Goal: Task Accomplishment & Management: Complete application form

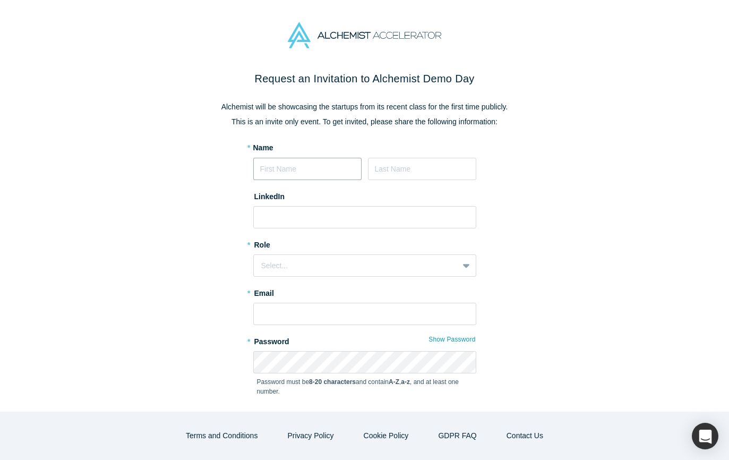
click at [285, 171] on input at bounding box center [307, 169] width 108 height 22
type input "[PERSON_NAME]"
type input "[EMAIL_ADDRESS][DOMAIN_NAME]"
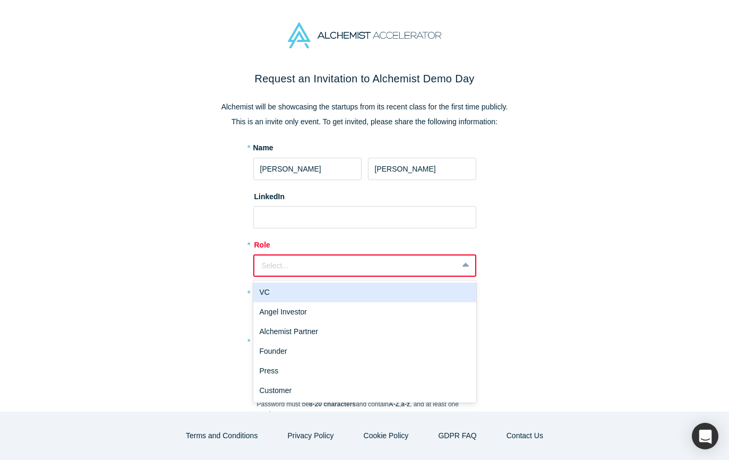
click at [296, 261] on div "Select..." at bounding box center [356, 265] width 189 height 11
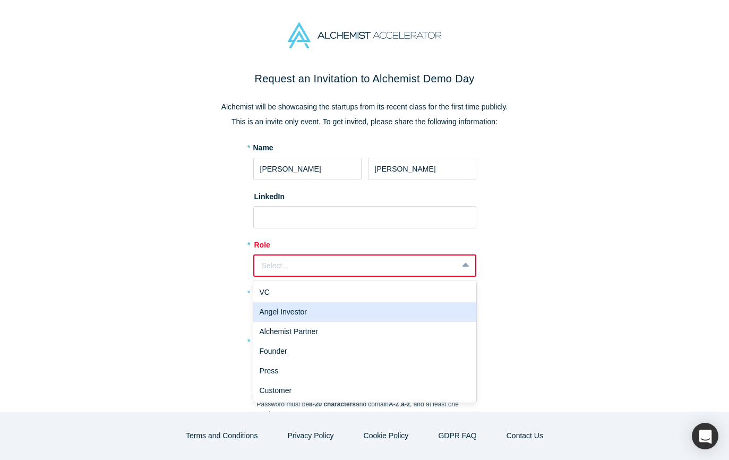
click at [317, 317] on div "Angel Investor" at bounding box center [364, 312] width 223 height 20
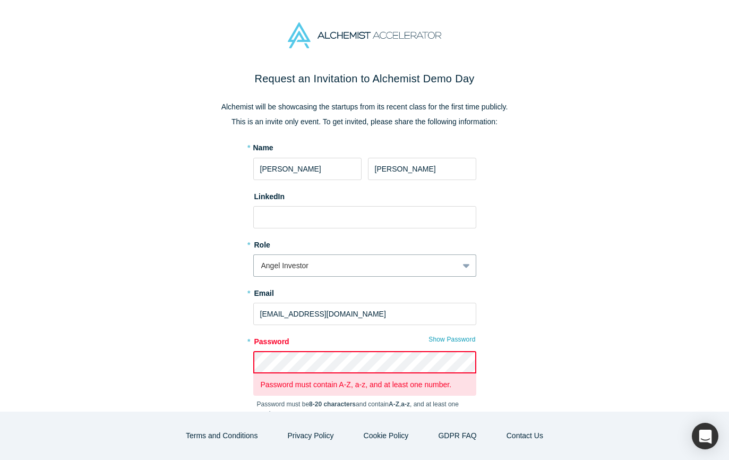
click at [220, 331] on div "Request an Invitation to Alchemist Demo Day Alchemist will be showcasing the st…" at bounding box center [365, 282] width 446 height 422
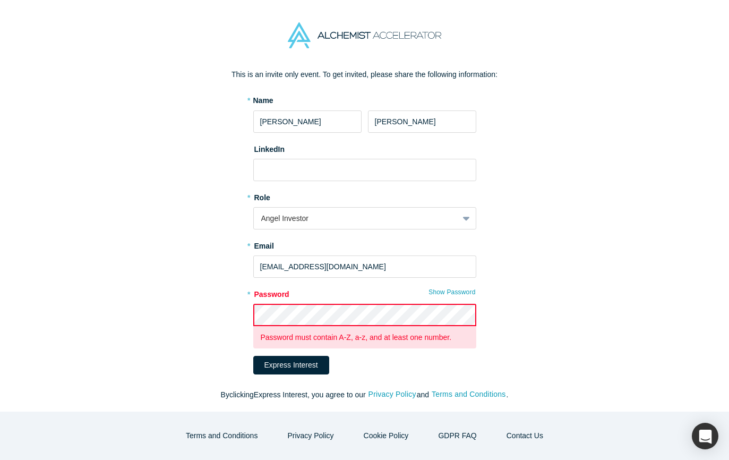
scroll to position [59, 0]
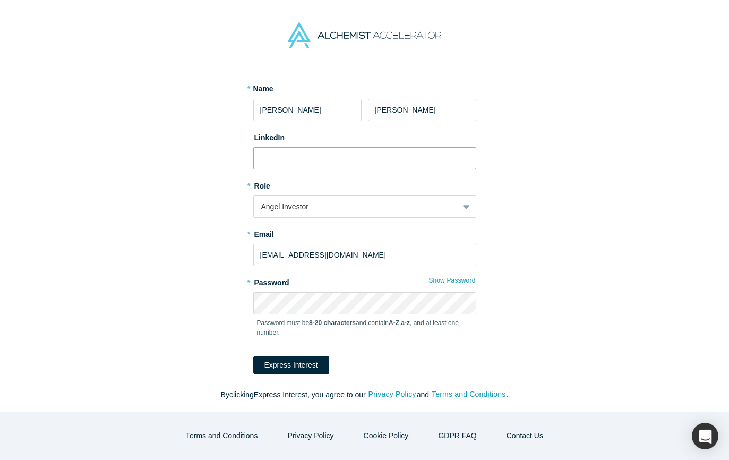
click at [284, 160] on input at bounding box center [364, 158] width 223 height 22
paste input "[URL][DOMAIN_NAME]"
type input "[URL][DOMAIN_NAME]"
click at [192, 196] on div "Request an Invitation to Alchemist Demo Day Alchemist will be showcasing the st…" at bounding box center [365, 212] width 446 height 400
click at [410, 166] on input "[URL][DOMAIN_NAME]" at bounding box center [364, 158] width 223 height 22
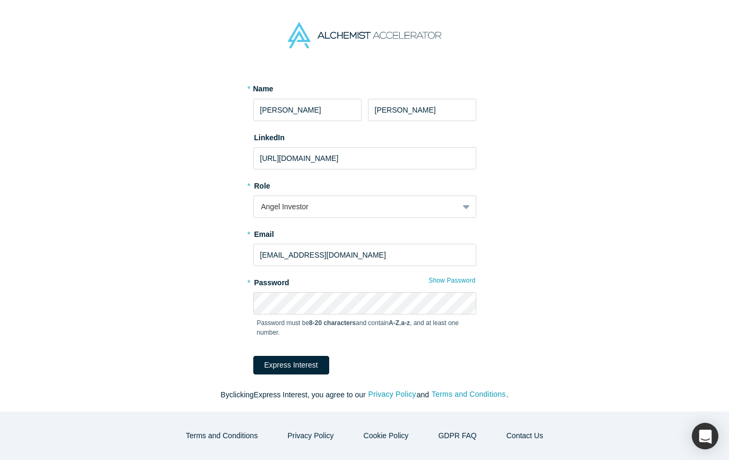
click at [150, 237] on div "Request an Invitation to Alchemist Demo Day Alchemist will be showcasing the st…" at bounding box center [365, 212] width 446 height 400
click at [274, 362] on button "Express Interest" at bounding box center [291, 365] width 76 height 19
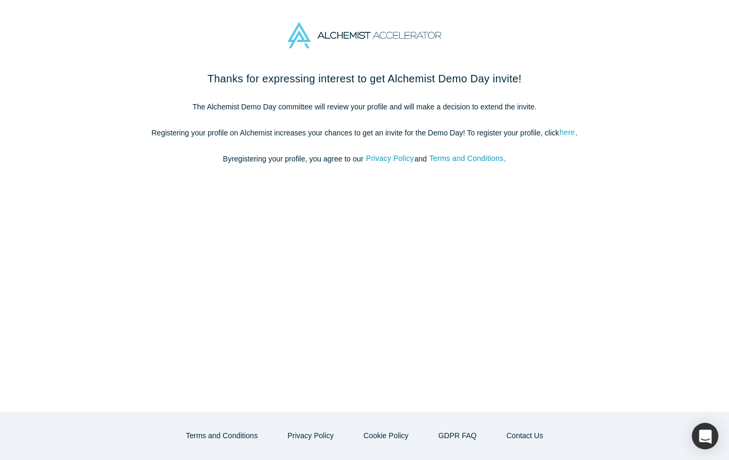
click at [569, 133] on link "here" at bounding box center [567, 132] width 16 height 12
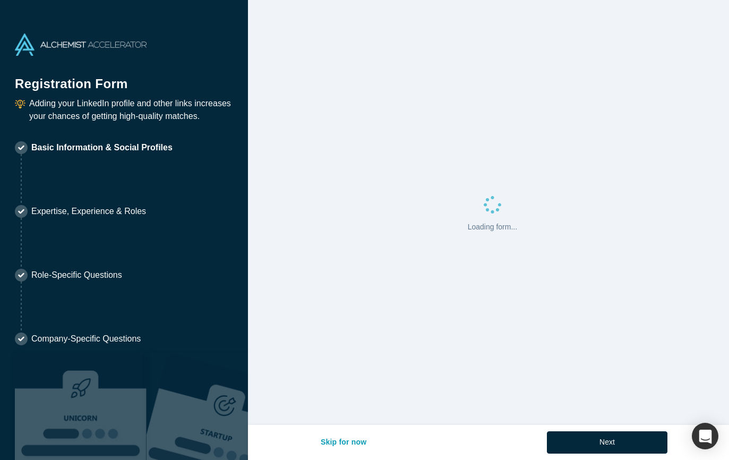
select select "US"
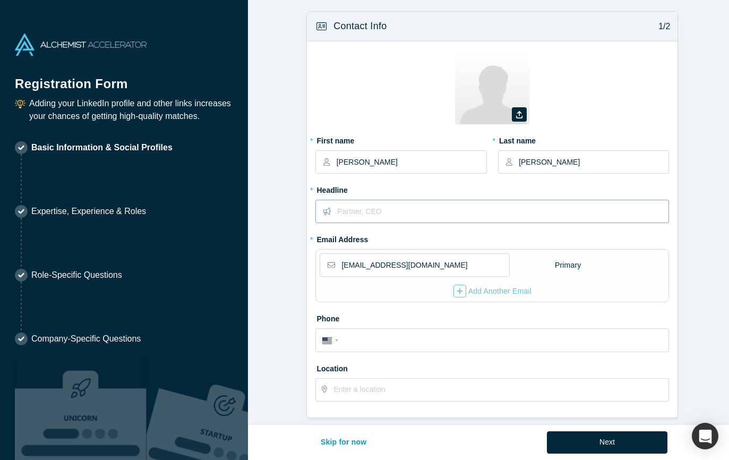
click at [359, 212] on input "text" at bounding box center [502, 211] width 331 height 22
type input "CEO, The Silicon Valley Laboratory Inc."
click at [299, 248] on form "Contact Info 1/2 Zoom Save Remove Upload New * First name ROWLAND * Last name C…" at bounding box center [492, 343] width 489 height 665
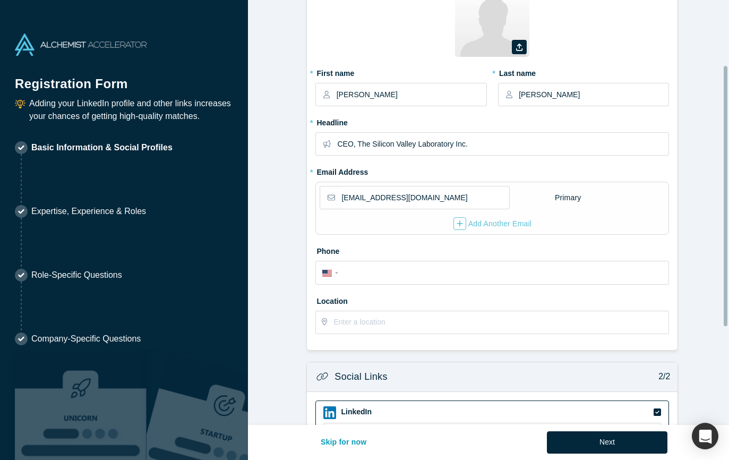
scroll to position [106, 0]
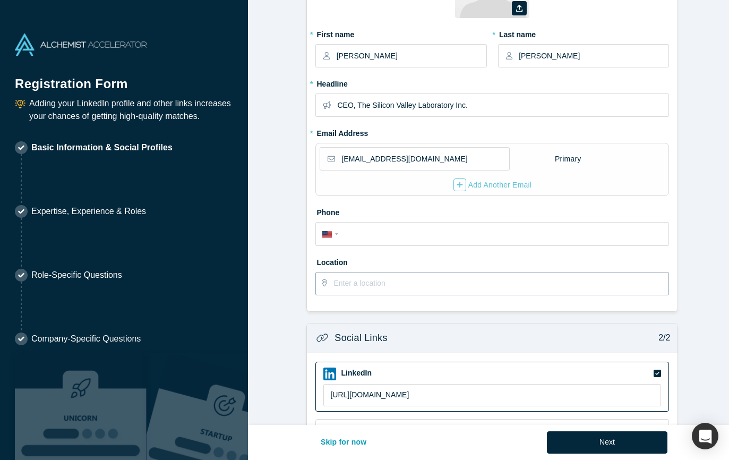
click at [394, 284] on input "text" at bounding box center [501, 284] width 335 height 22
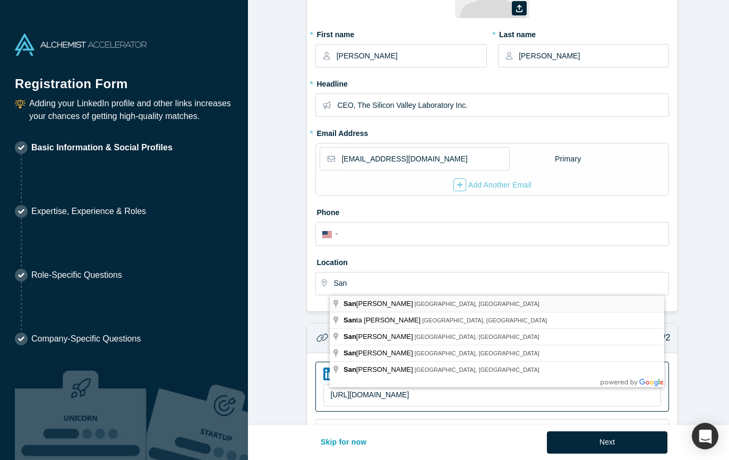
type input "San Jose, CA, USA"
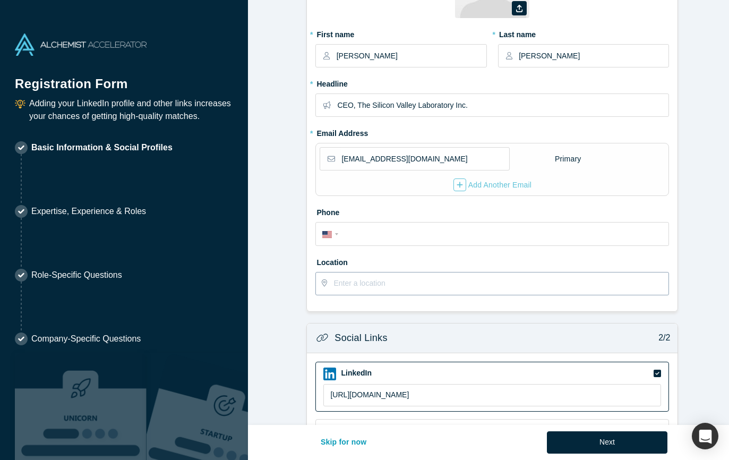
click at [389, 294] on input "text" at bounding box center [501, 284] width 335 height 22
click at [391, 290] on input "text" at bounding box center [501, 284] width 335 height 22
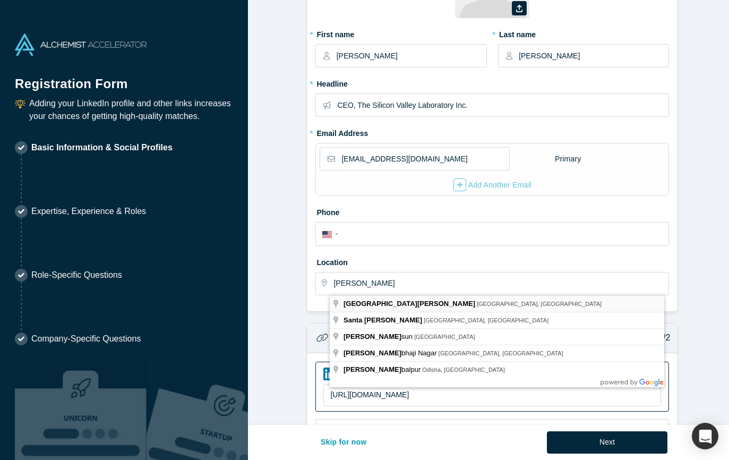
type input "San Jose, CA, USA"
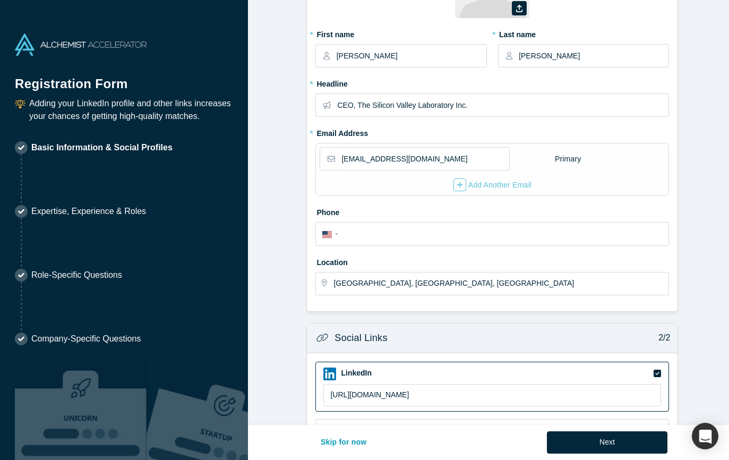
click at [285, 296] on form "Contact Info 1/2 Zoom Save Remove Upload New * First name ROWLAND * Last name C…" at bounding box center [492, 237] width 489 height 665
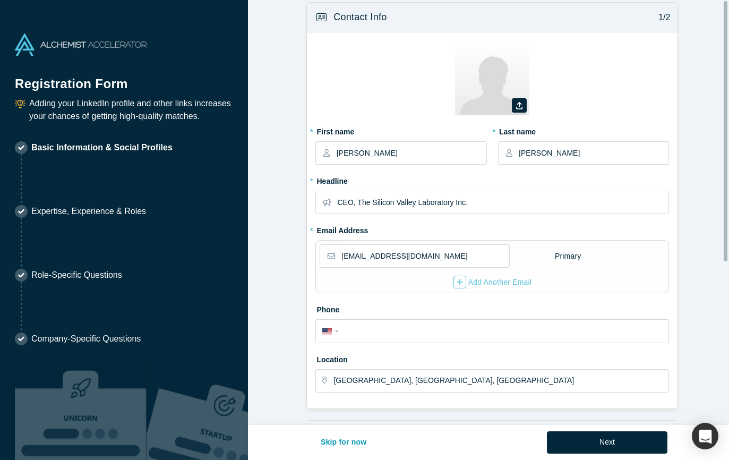
scroll to position [0, 0]
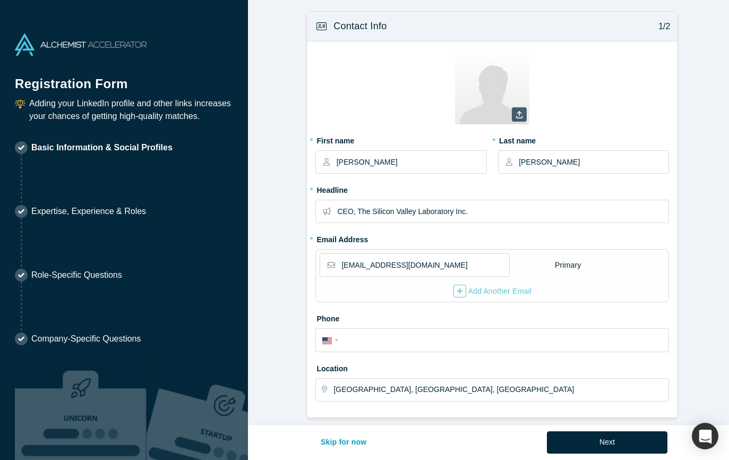
click at [516, 116] on icon at bounding box center [519, 114] width 6 height 7
click at [0, 0] on input "file" at bounding box center [0, 0] width 0 height 0
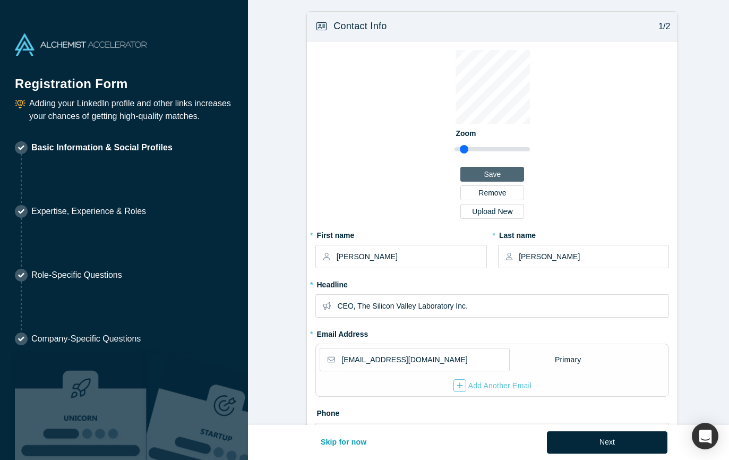
click at [515, 169] on button "Save" at bounding box center [493, 174] width 64 height 15
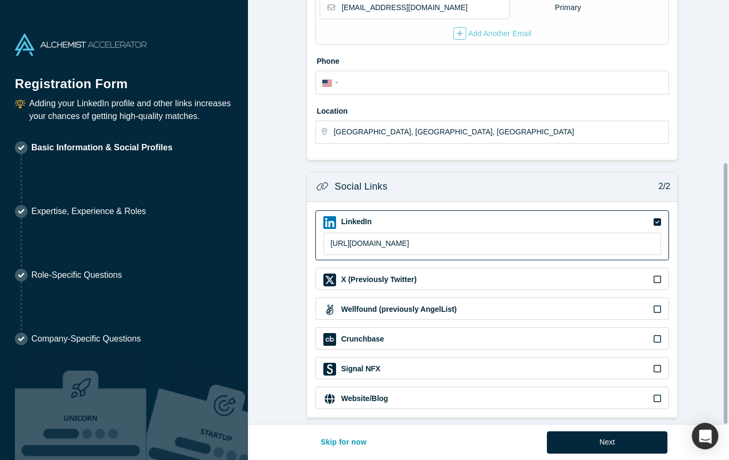
scroll to position [266, 0]
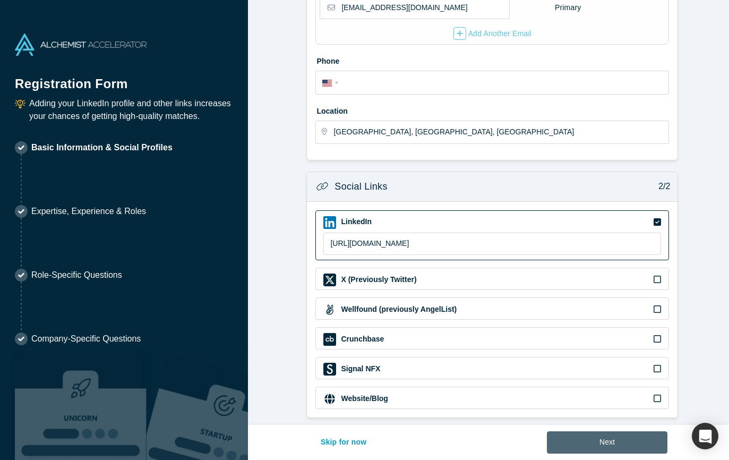
click at [612, 439] on button "Next" at bounding box center [607, 442] width 121 height 22
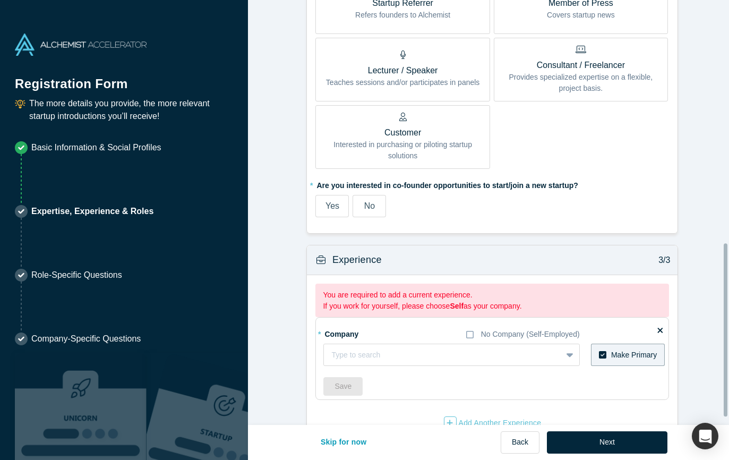
scroll to position [614, 0]
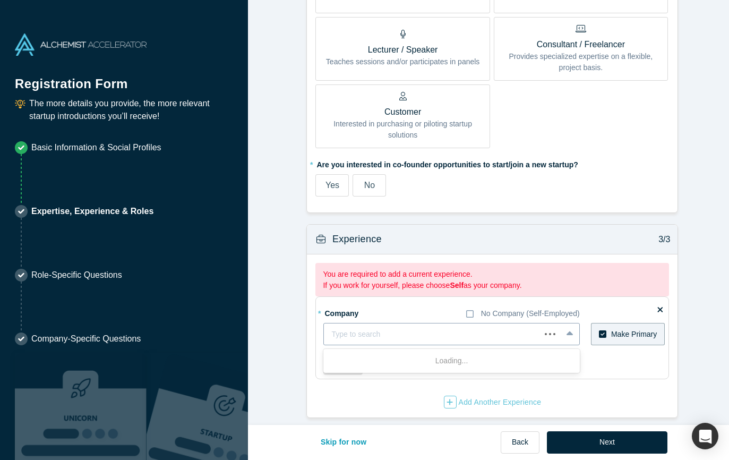
click at [453, 328] on div at bounding box center [431, 334] width 201 height 13
type input "The Silicon Valley Laboratory Inc."
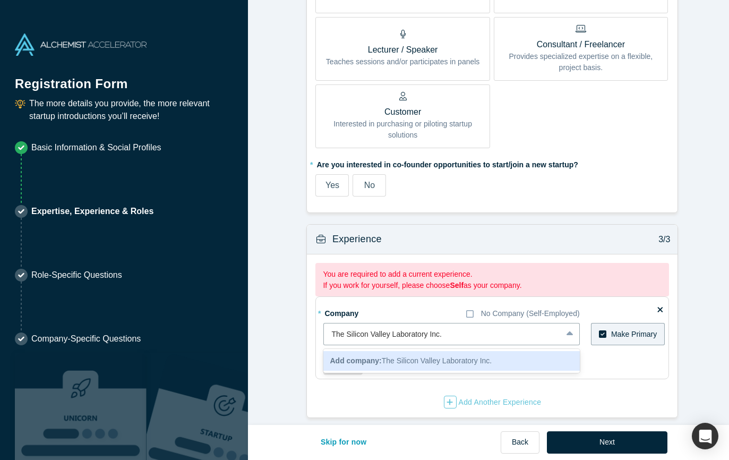
click at [436, 356] on span "Add company: The Silicon Valley Laboratory Inc." at bounding box center [411, 360] width 162 height 8
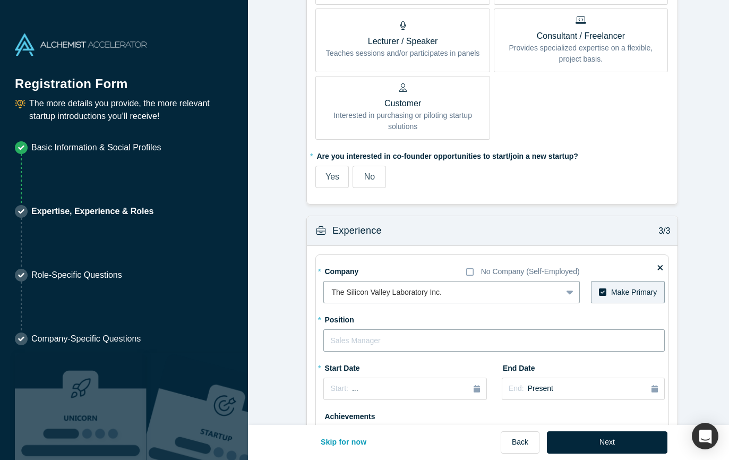
click at [328, 339] on input "text" at bounding box center [495, 340] width 342 height 22
type input "C"
type input "CEO"
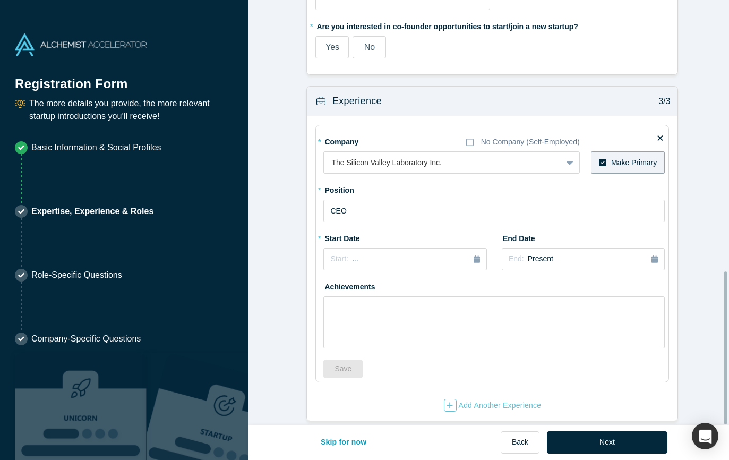
scroll to position [755, 0]
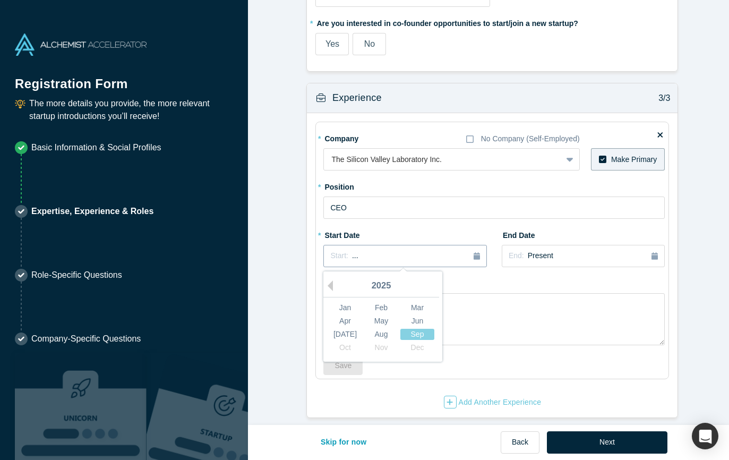
click at [463, 252] on div "Start: ..." at bounding box center [404, 256] width 149 height 12
click at [330, 280] on div "2025" at bounding box center [382, 286] width 116 height 22
click at [330, 277] on div "2025" at bounding box center [382, 286] width 116 height 22
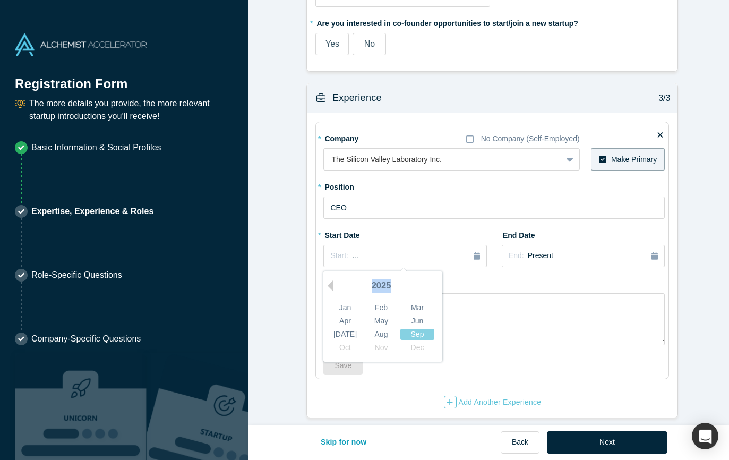
click at [330, 277] on div "Previous Year 2025 Jan Feb Mar Apr May Jun Jul Aug Sep Oct Nov Dec" at bounding box center [383, 316] width 119 height 90
click at [323, 280] on button "Previous Year" at bounding box center [327, 285] width 11 height 11
click at [324, 280] on button "Previous Year" at bounding box center [327, 285] width 11 height 11
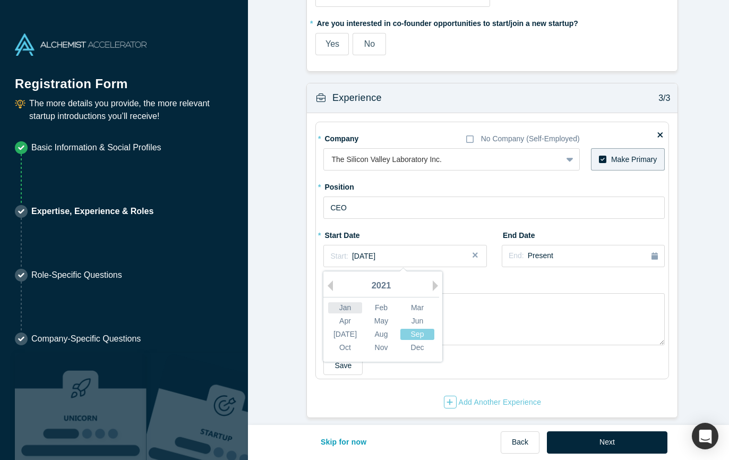
click at [338, 302] on div "Jan" at bounding box center [345, 307] width 34 height 11
click at [430, 254] on button "Start: December 2020" at bounding box center [405, 256] width 163 height 22
click at [367, 302] on div "Feb" at bounding box center [381, 307] width 34 height 11
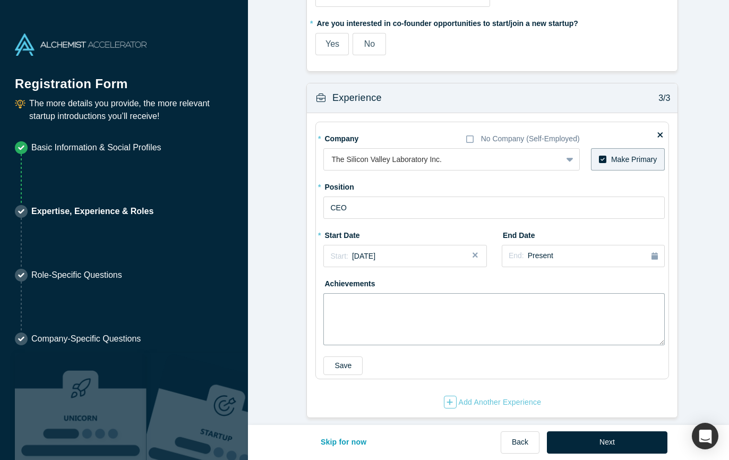
click at [351, 293] on textarea at bounding box center [495, 319] width 342 height 52
click at [341, 356] on button "Save" at bounding box center [343, 365] width 39 height 19
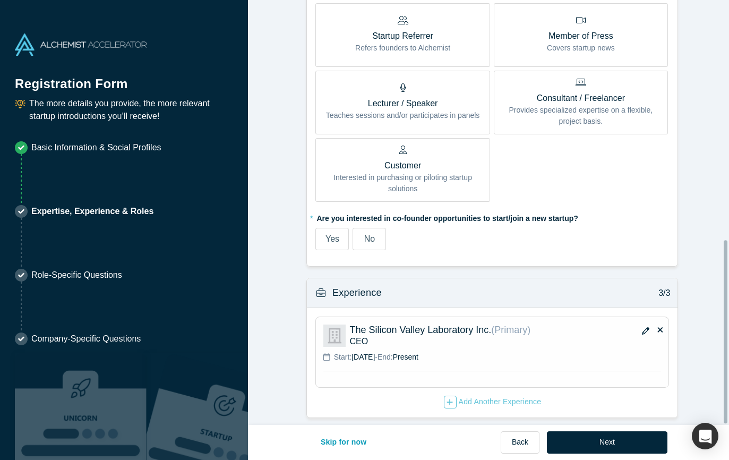
scroll to position [557, 0]
click at [473, 397] on div "Add Another Experience" at bounding box center [493, 402] width 98 height 13
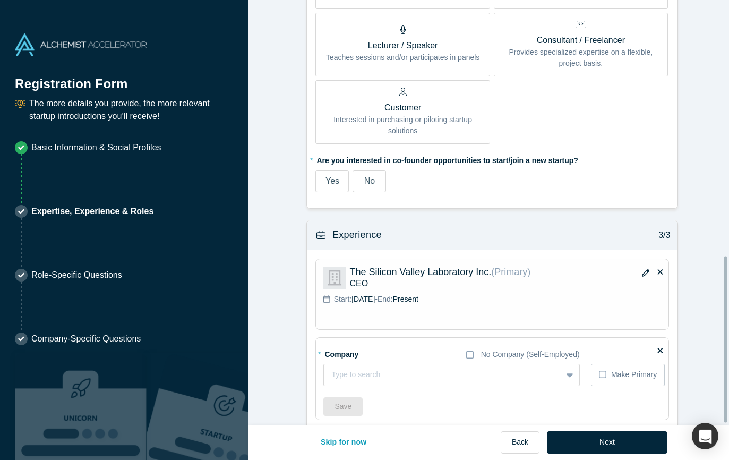
scroll to position [658, 0]
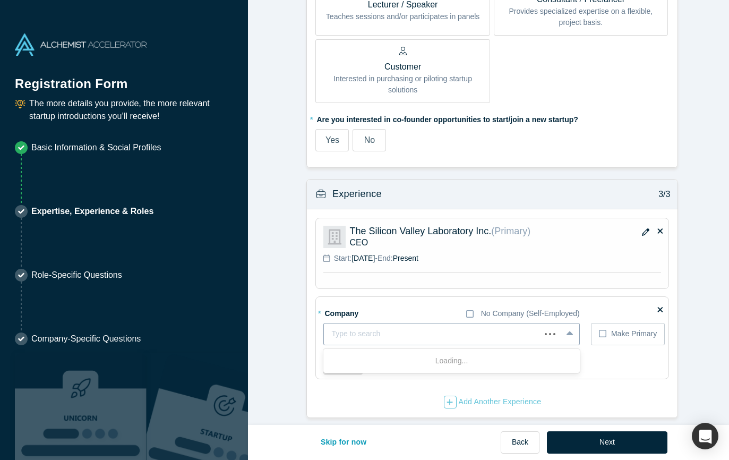
click at [367, 327] on div at bounding box center [431, 333] width 201 height 13
type input "Center for Ethical Innovation"
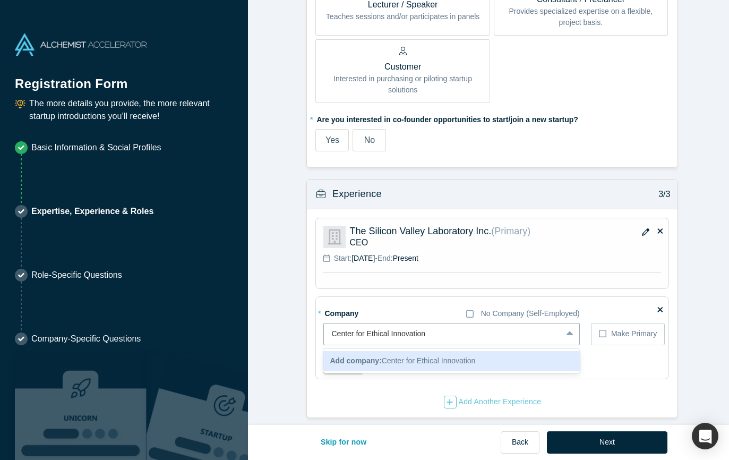
click at [357, 356] on b "Add company:" at bounding box center [356, 360] width 52 height 8
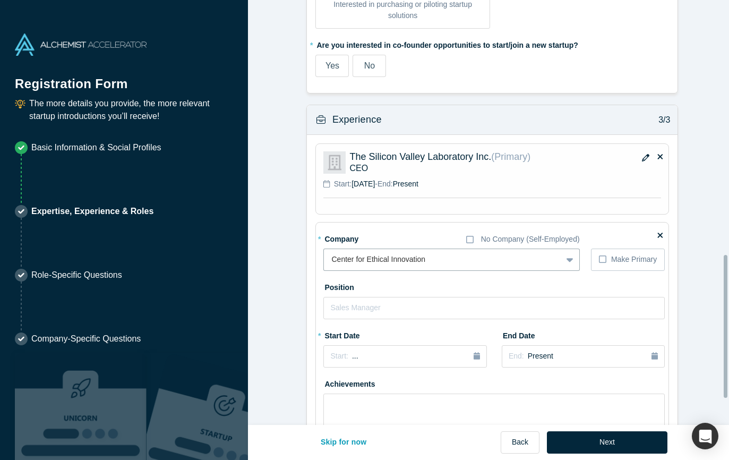
scroll to position [764, 0]
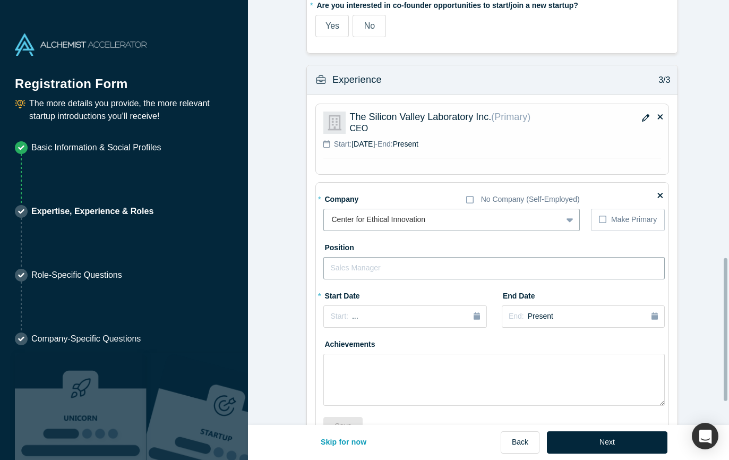
click at [360, 270] on input "text" at bounding box center [495, 268] width 342 height 22
type input "Executive Director"
click at [359, 316] on div "Start: ..." at bounding box center [404, 317] width 149 height 12
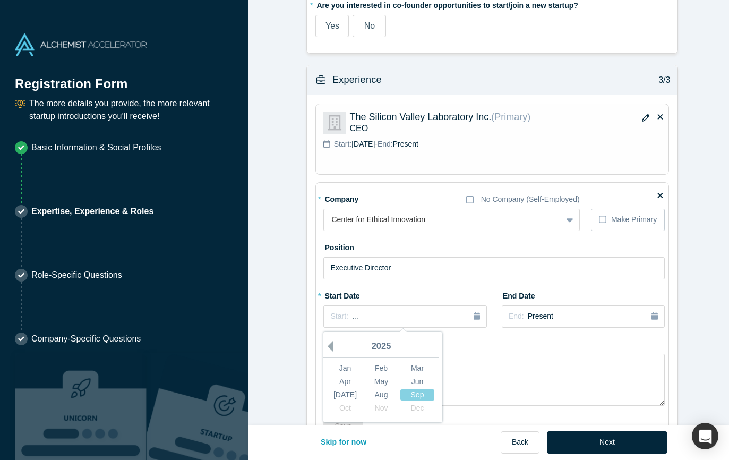
click at [326, 344] on button "Previous Year" at bounding box center [327, 346] width 11 height 11
click at [370, 368] on div "Feb" at bounding box center [381, 367] width 34 height 11
click at [338, 372] on textarea at bounding box center [495, 380] width 342 height 52
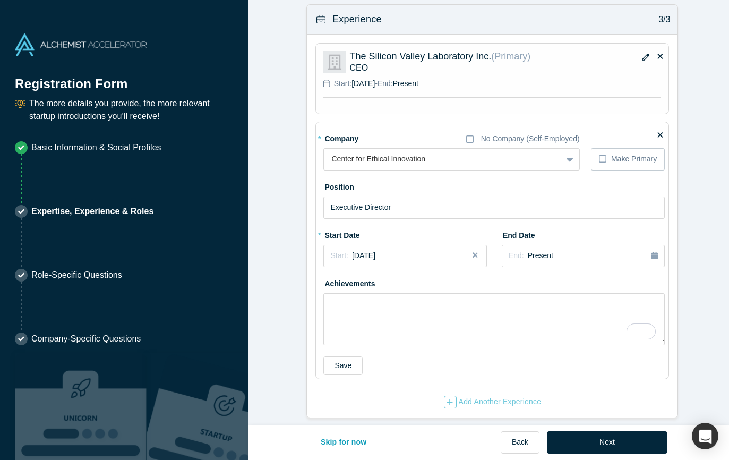
click at [491, 396] on div "Add Another Experience" at bounding box center [493, 402] width 98 height 13
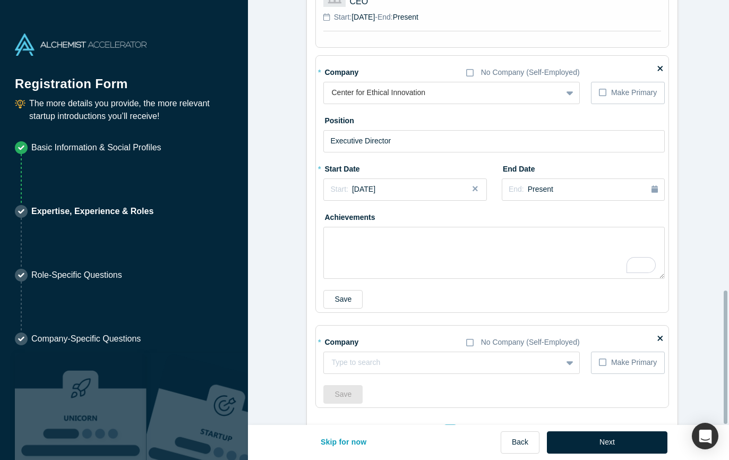
scroll to position [928, 0]
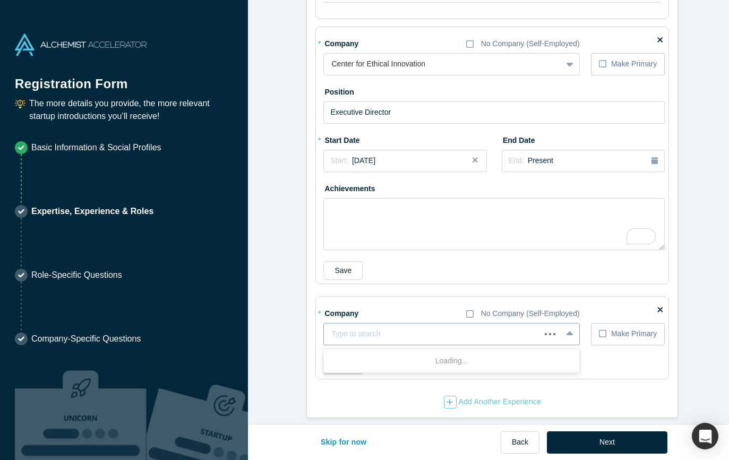
click at [359, 327] on div at bounding box center [431, 333] width 201 height 13
type input "Carnegie Mellon University School of Computer Science"
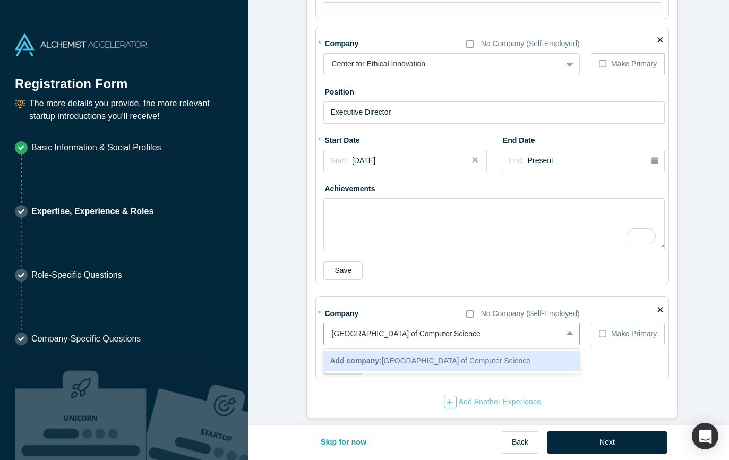
click at [401, 356] on span "Add company: Carnegie Mellon University School of Computer Science" at bounding box center [430, 360] width 201 height 8
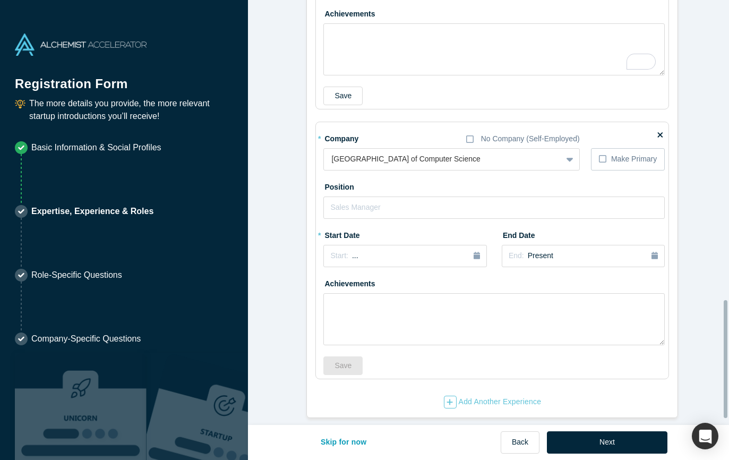
scroll to position [1103, 0]
click at [421, 205] on input "text" at bounding box center [495, 208] width 342 height 22
type input "Visting AI Scientist"
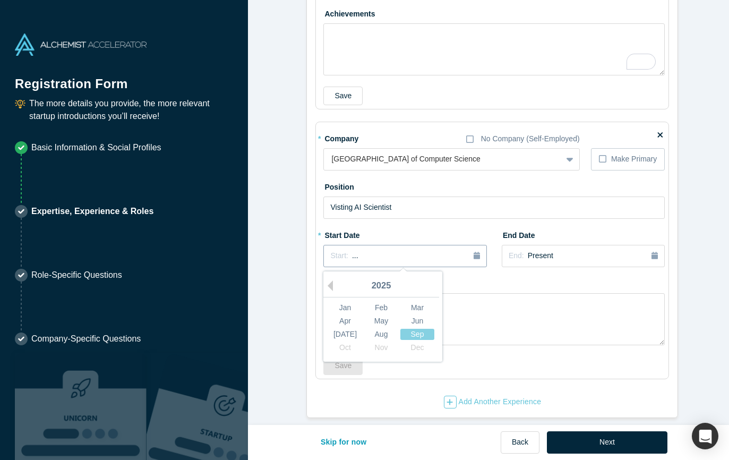
click at [417, 250] on div "Start: ..." at bounding box center [404, 256] width 149 height 12
click at [329, 280] on button "Previous Year" at bounding box center [327, 285] width 11 height 11
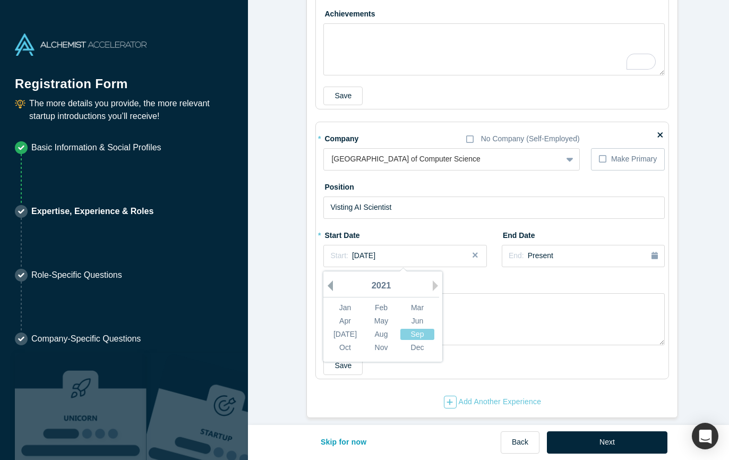
click at [329, 280] on button "Previous Year" at bounding box center [327, 285] width 11 height 11
click at [338, 328] on div "Jul" at bounding box center [345, 333] width 34 height 11
click at [568, 250] on div "End: Present" at bounding box center [583, 256] width 149 height 12
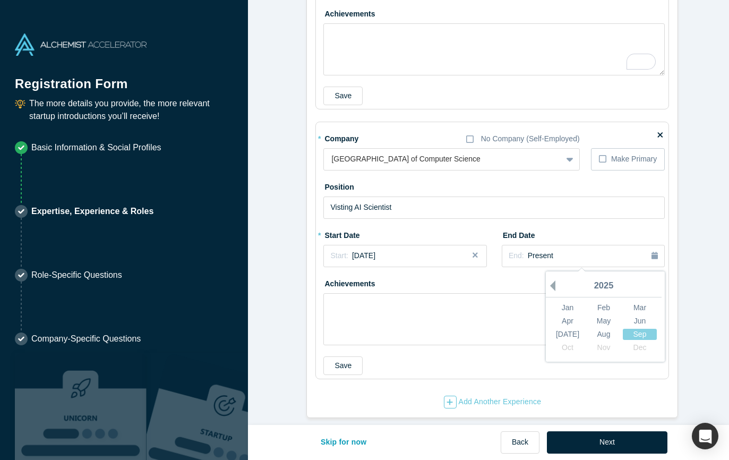
click at [552, 280] on button "Previous Year" at bounding box center [550, 285] width 11 height 11
click at [655, 280] on button "Next Year" at bounding box center [660, 285] width 11 height 11
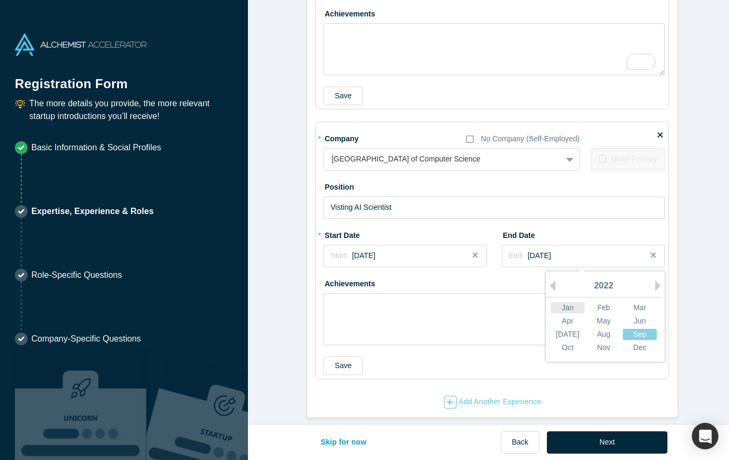
click at [574, 302] on div "Jan" at bounding box center [568, 307] width 34 height 11
click at [419, 299] on textarea at bounding box center [495, 319] width 342 height 52
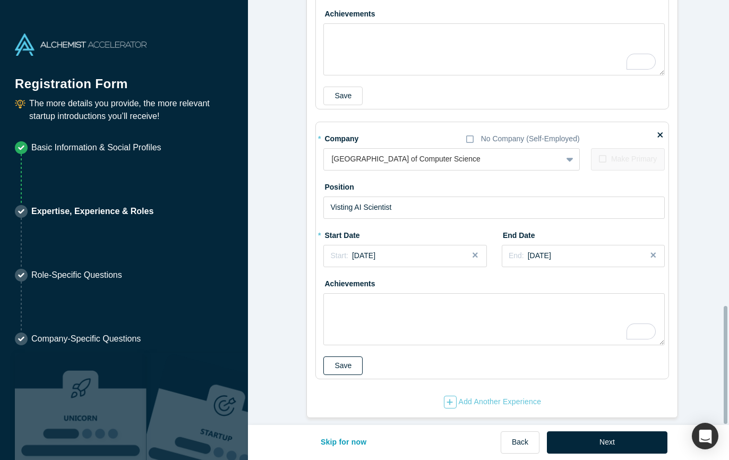
click at [339, 359] on button "Save" at bounding box center [343, 365] width 39 height 19
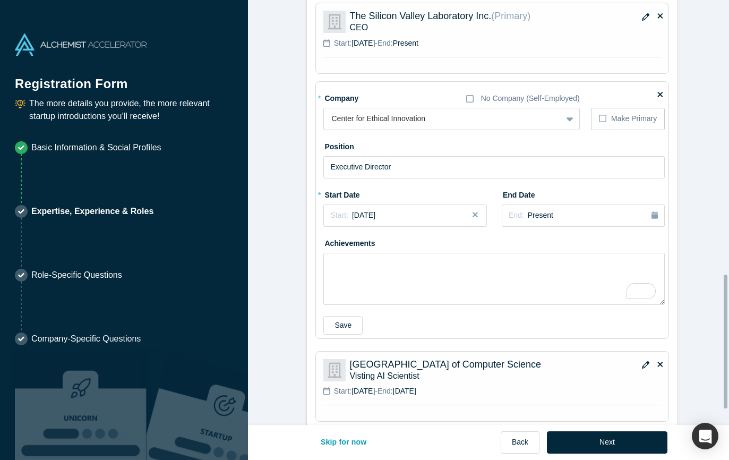
scroll to position [918, 0]
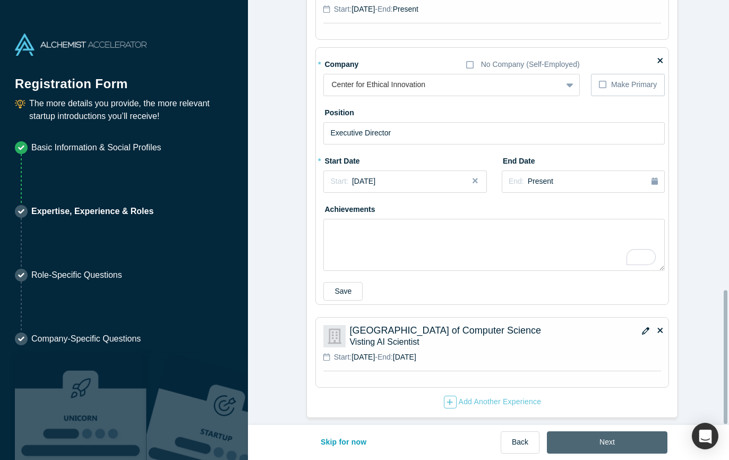
click at [601, 446] on button "Next" at bounding box center [607, 442] width 121 height 22
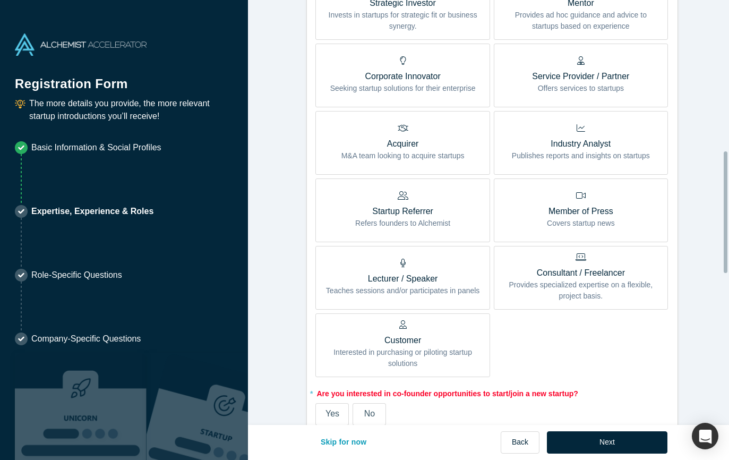
scroll to position [531, 0]
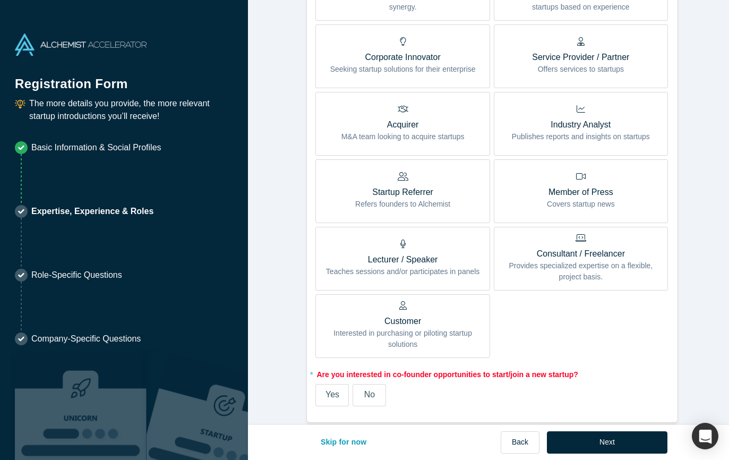
click at [362, 233] on label "Lecturer / Speaker Teaches sessions and/or participates in panels" at bounding box center [403, 259] width 174 height 64
click at [0, 0] on input "Lecturer / Speaker Teaches sessions and/or participates in panels" at bounding box center [0, 0] width 0 height 0
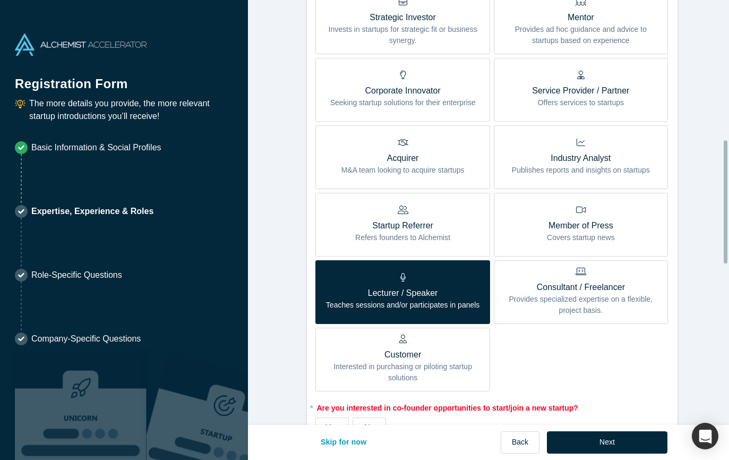
scroll to position [463, 0]
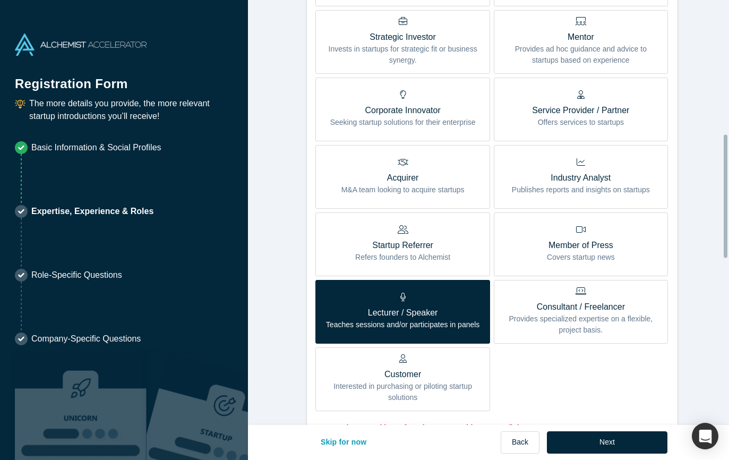
click at [578, 97] on icon at bounding box center [580, 94] width 7 height 8
click at [0, 0] on input "Service Provider / Partner Offers services to startups" at bounding box center [0, 0] width 0 height 0
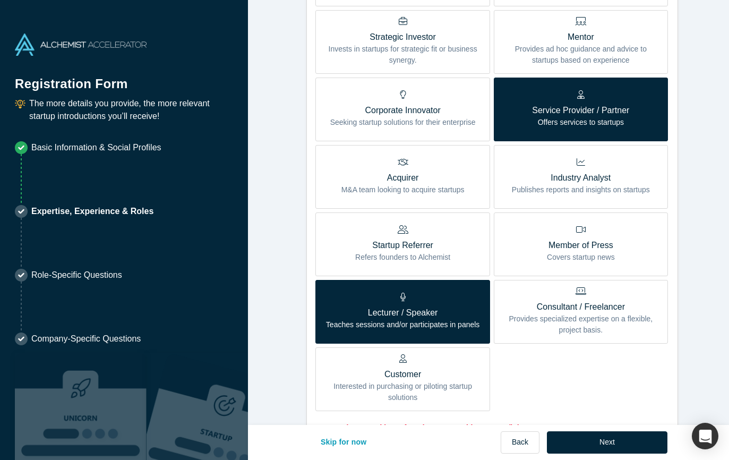
click at [535, 59] on p "Provides ad hoc guidance and advice to startups based on experience" at bounding box center [581, 55] width 158 height 22
click at [0, 0] on input "Mentor Provides ad hoc guidance and advice to startups based on experience" at bounding box center [0, 0] width 0 height 0
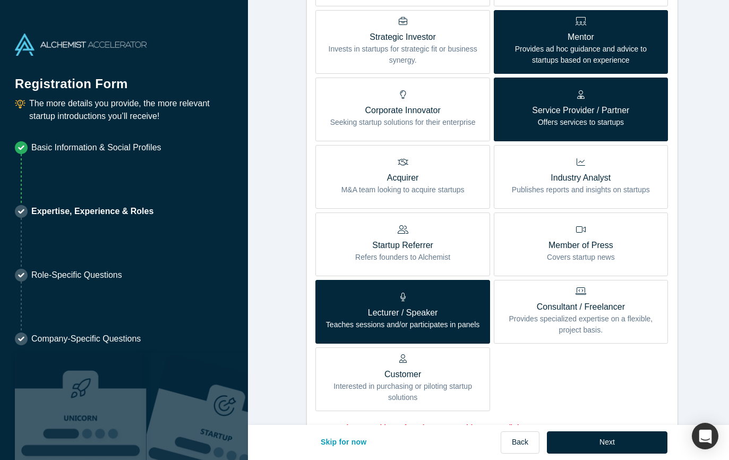
click at [533, 116] on p "Service Provider / Partner" at bounding box center [580, 110] width 97 height 13
click at [0, 0] on input "Service Provider / Partner Offers services to startups" at bounding box center [0, 0] width 0 height 0
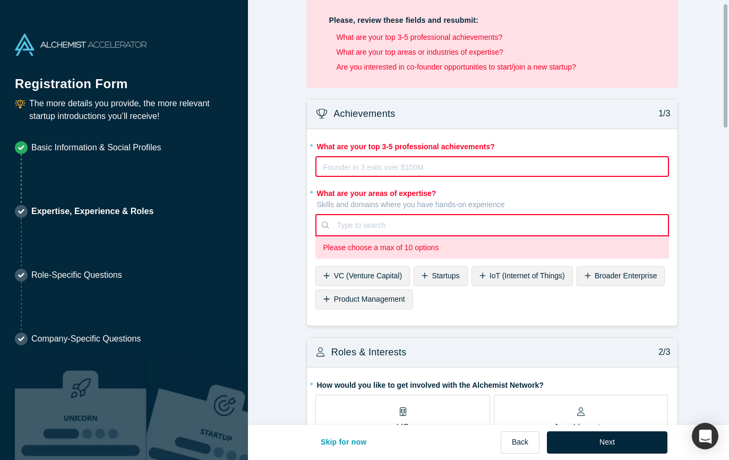
scroll to position [0, 0]
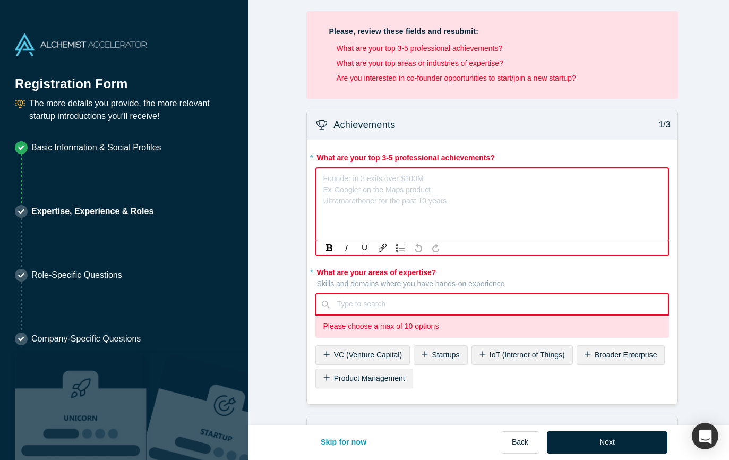
click at [397, 183] on div "Founder in 3 exits over $100M Ex-Googler on the Maps product Ultramarathoner fo…" at bounding box center [492, 177] width 339 height 11
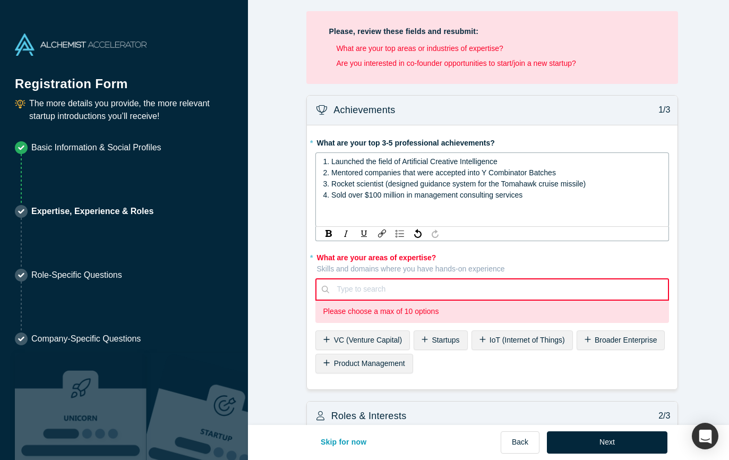
click at [418, 195] on span "4. Sold over $100 million in management consulting services" at bounding box center [423, 195] width 200 height 8
click at [508, 196] on div "4. Sold over $100 million in consulting services" at bounding box center [492, 195] width 339 height 11
click at [361, 176] on span "2. Mentored companies that were accepted into Y Combinator Batches" at bounding box center [439, 172] width 233 height 8
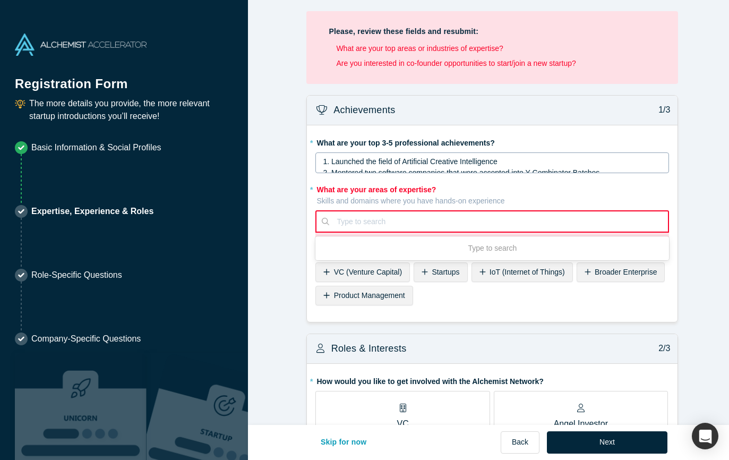
click at [339, 233] on div "Use Up and Down to choose options, press Enter to select the currently focused …" at bounding box center [493, 221] width 354 height 22
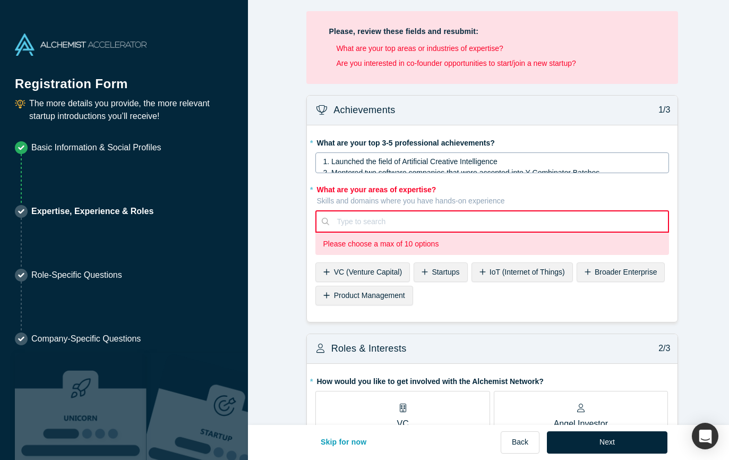
click at [436, 273] on span "Startups" at bounding box center [446, 272] width 28 height 8
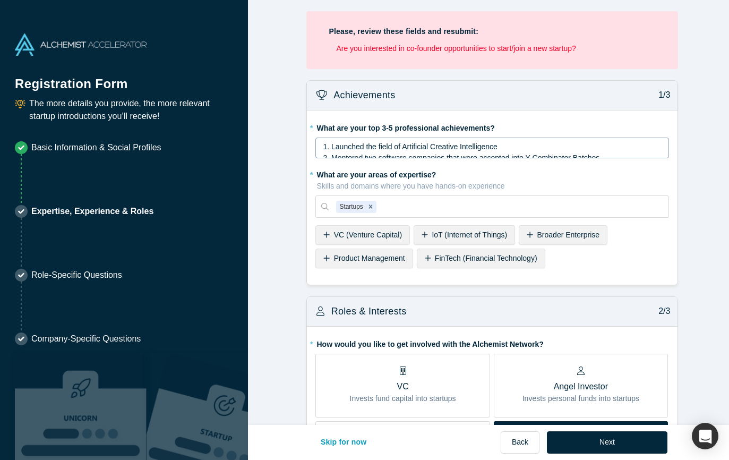
click at [569, 234] on span "Broader Enterprise" at bounding box center [569, 235] width 63 height 8
click at [531, 252] on div "AI (Artificial Intelligence)" at bounding box center [501, 259] width 106 height 20
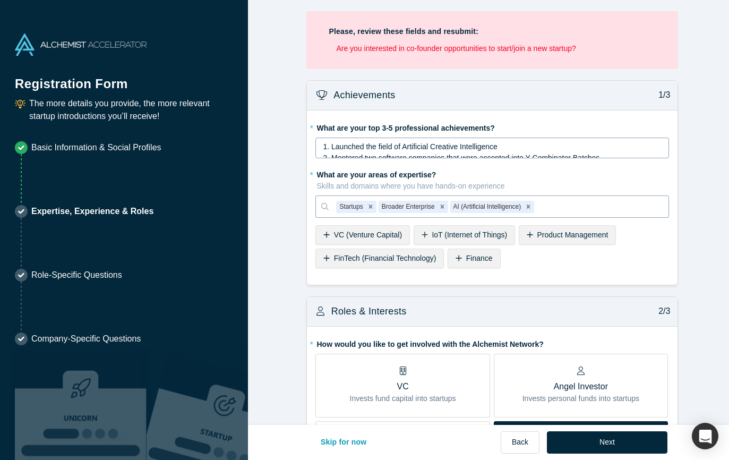
click at [558, 206] on div at bounding box center [599, 206] width 125 height 13
type input "biotech"
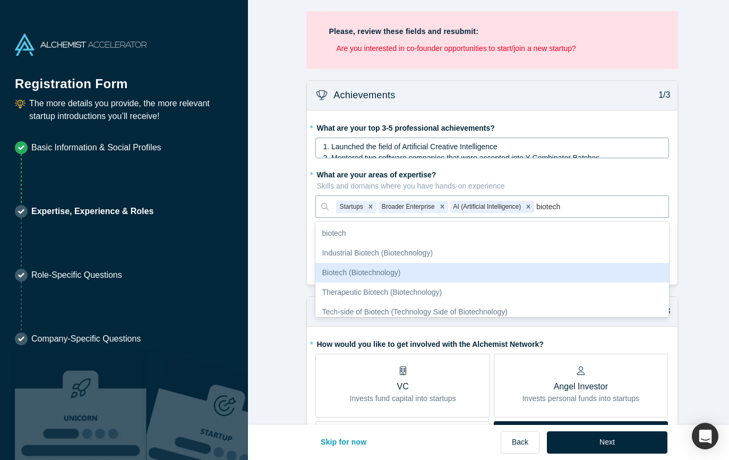
click at [426, 271] on div "Biotech (Biotechnology)" at bounding box center [493, 273] width 354 height 20
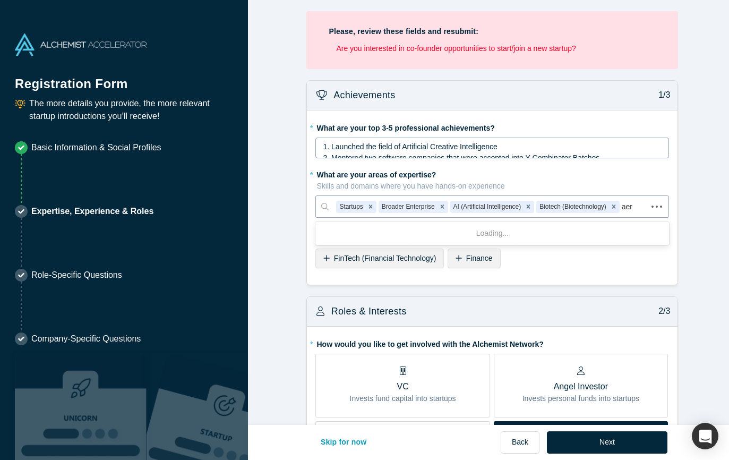
type input "aero"
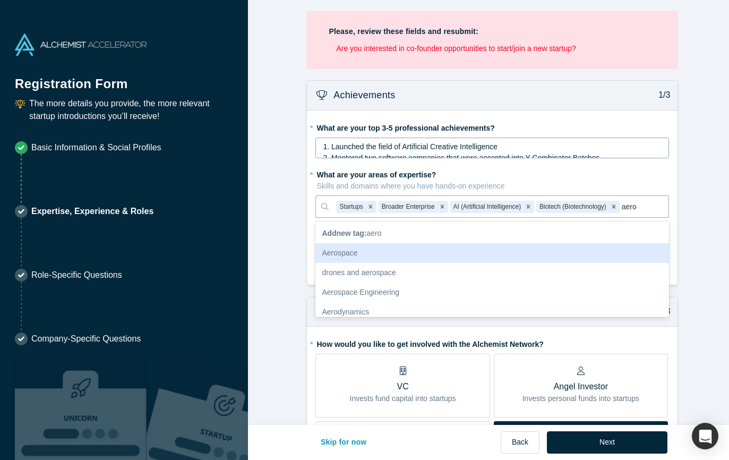
click at [344, 249] on div "Aerospace" at bounding box center [493, 253] width 354 height 20
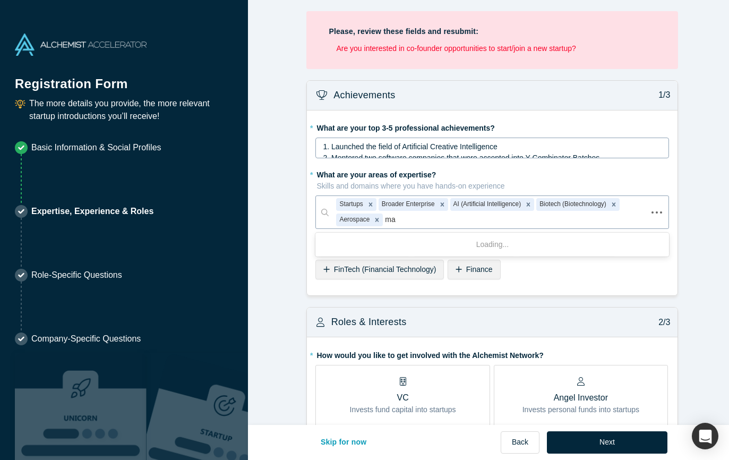
type input "m"
type input "supply"
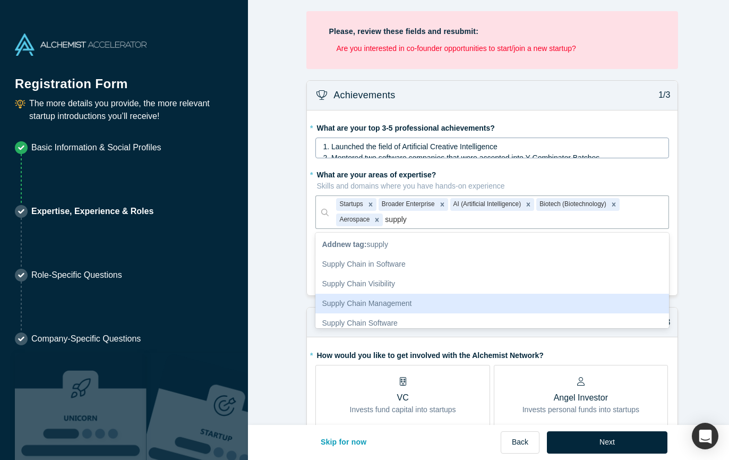
click at [393, 300] on div "Supply Chain Management" at bounding box center [493, 304] width 354 height 20
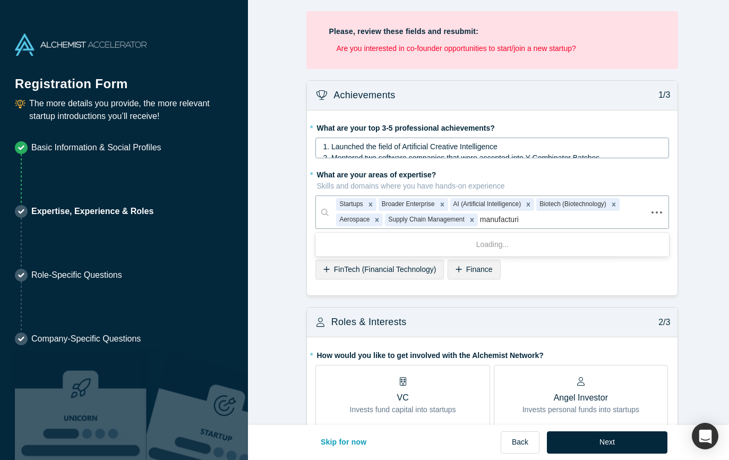
type input "manufacturing"
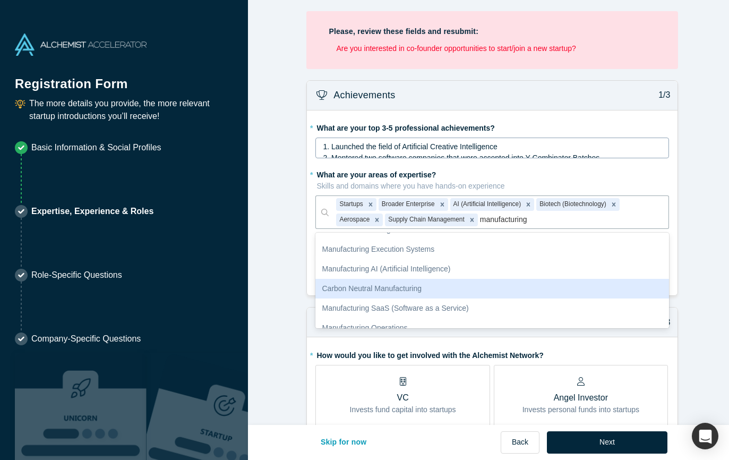
scroll to position [302, 0]
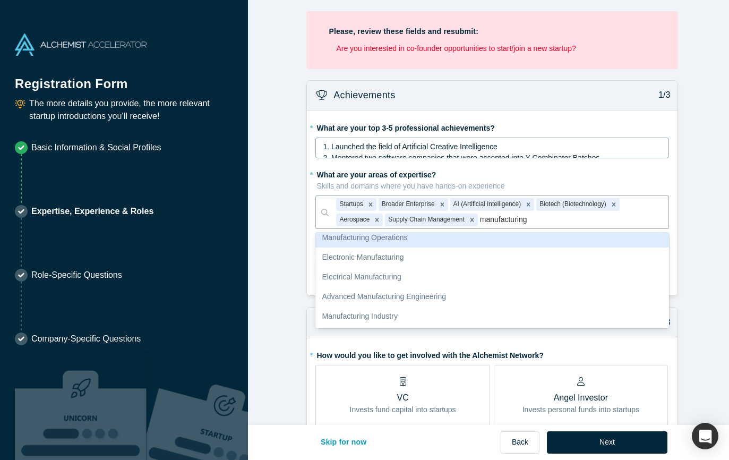
click at [422, 239] on div "Manufacturing Operations" at bounding box center [493, 238] width 354 height 20
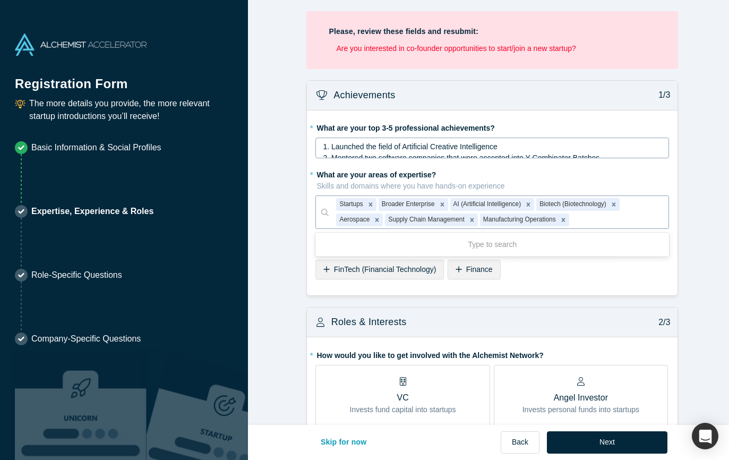
click at [581, 218] on div at bounding box center [617, 219] width 90 height 13
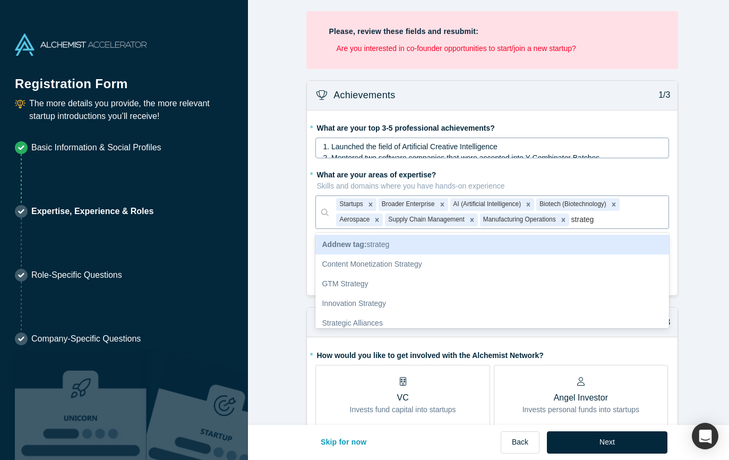
type input "strategy"
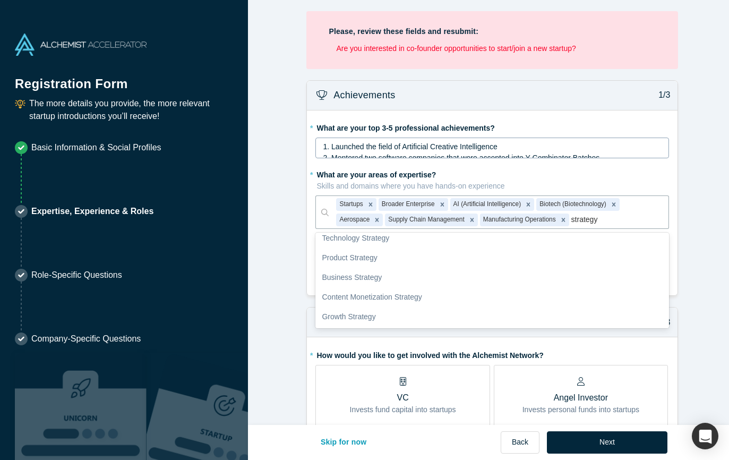
scroll to position [105, 0]
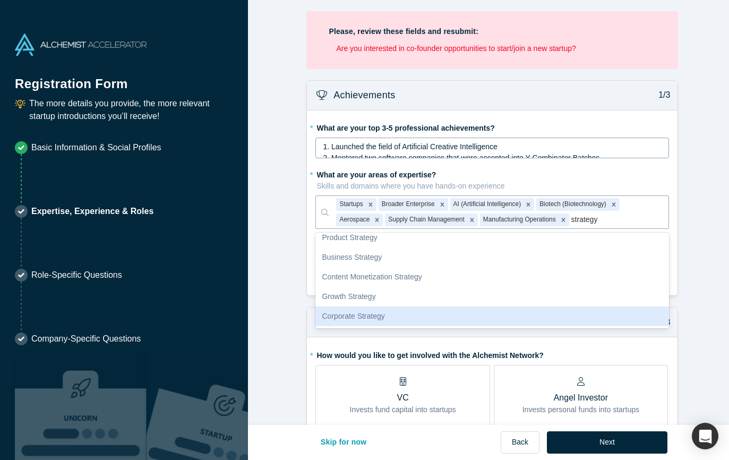
click at [376, 319] on div "Corporate Strategy" at bounding box center [493, 317] width 354 height 20
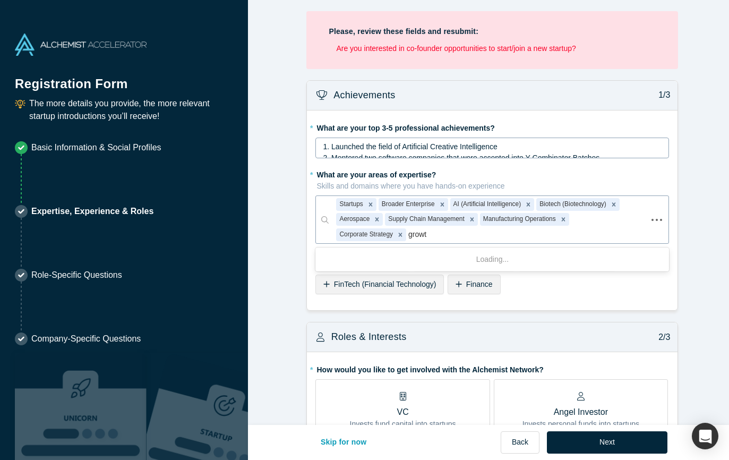
type input "growth"
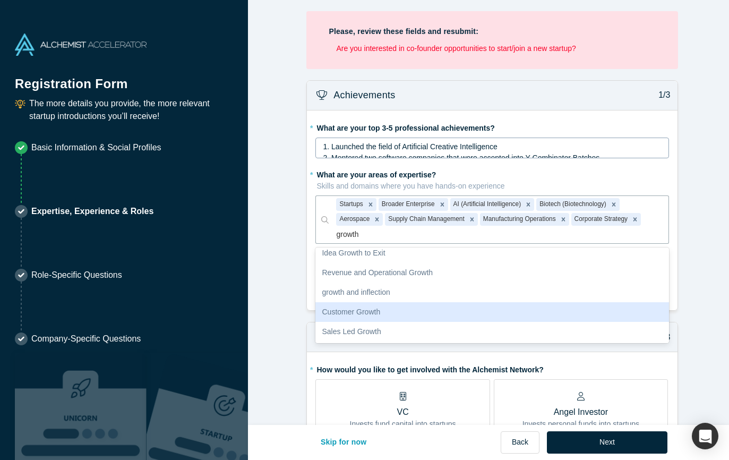
scroll to position [302, 0]
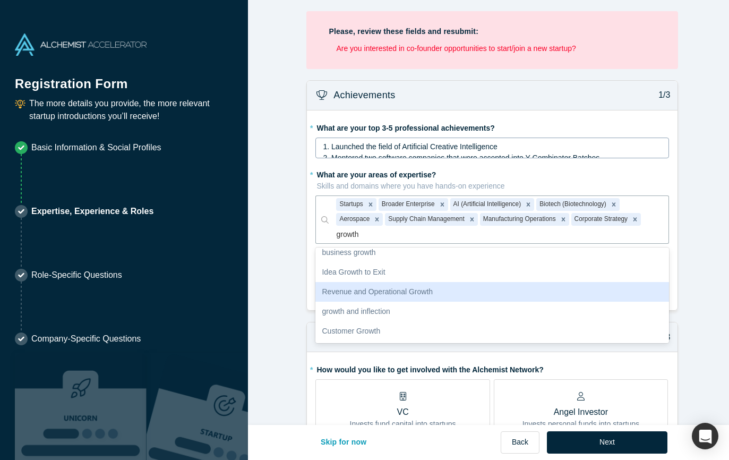
click at [450, 292] on div "Revenue and Operational Growth" at bounding box center [493, 292] width 354 height 20
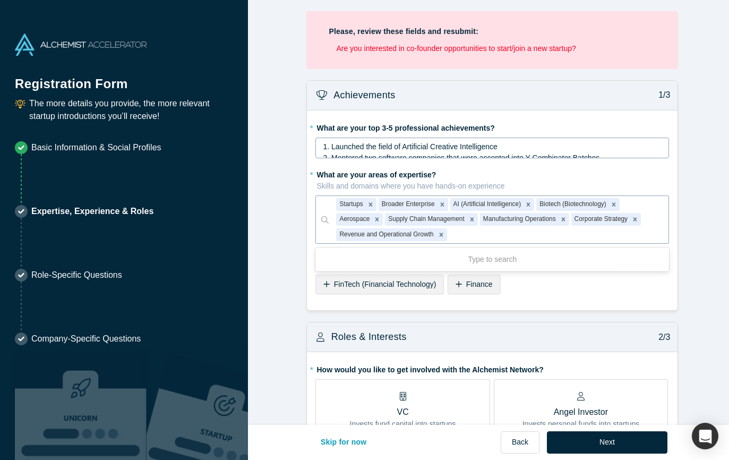
click at [455, 232] on div at bounding box center [555, 234] width 212 height 13
type input "sales"
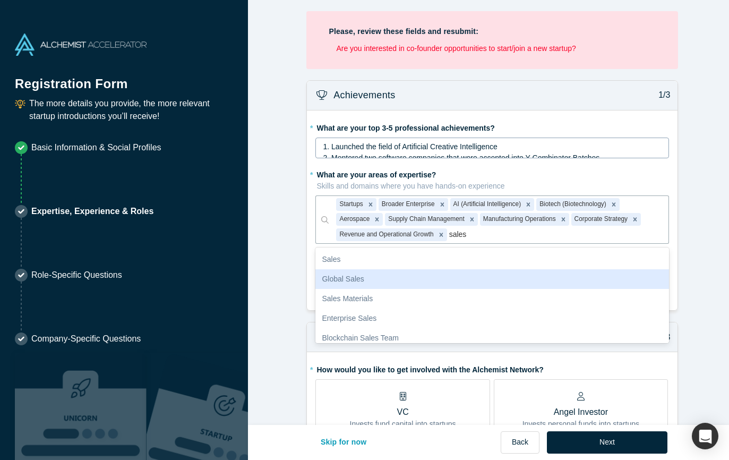
click at [328, 279] on div "Global Sales" at bounding box center [493, 279] width 354 height 20
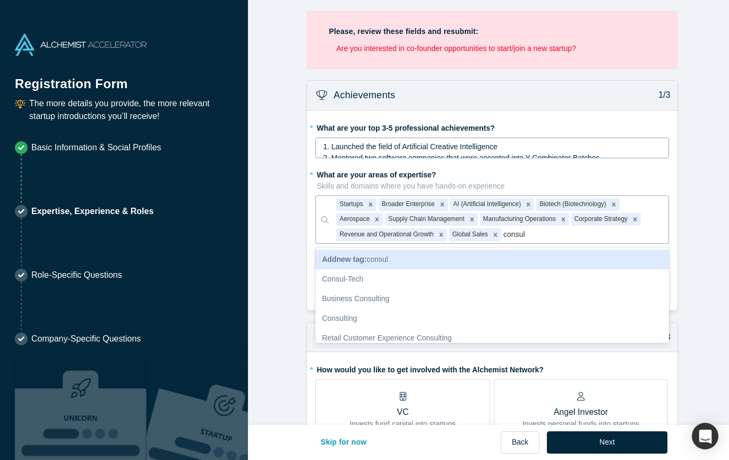
type input "consult"
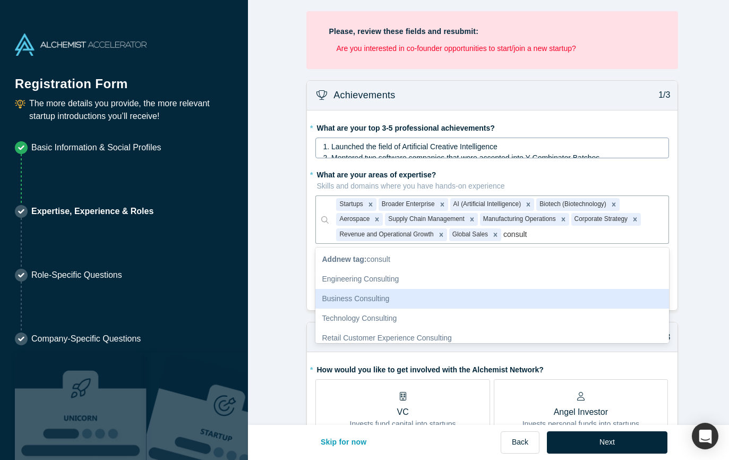
click at [367, 296] on div "Business Consulting" at bounding box center [493, 299] width 354 height 20
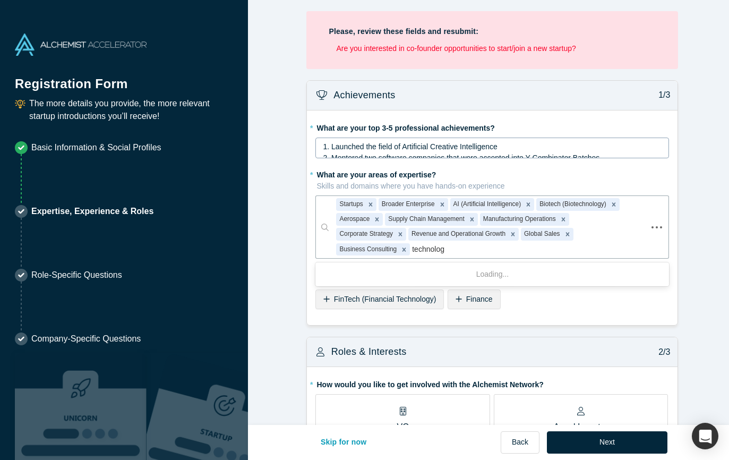
type input "technology"
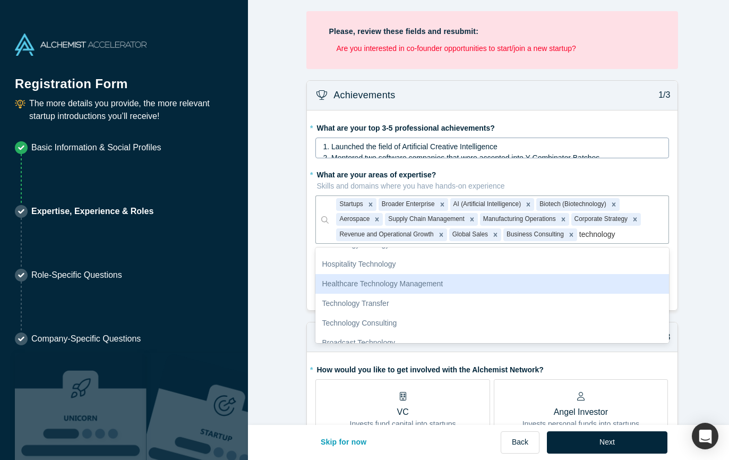
scroll to position [265, 0]
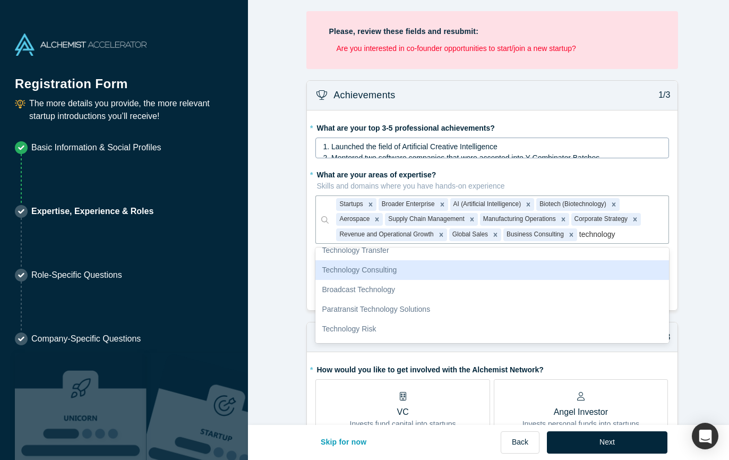
click at [372, 276] on div "Technology Consulting" at bounding box center [493, 270] width 354 height 20
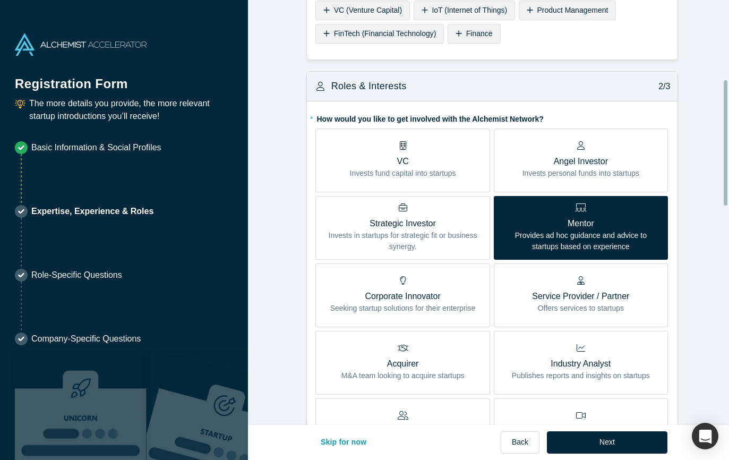
scroll to position [319, 0]
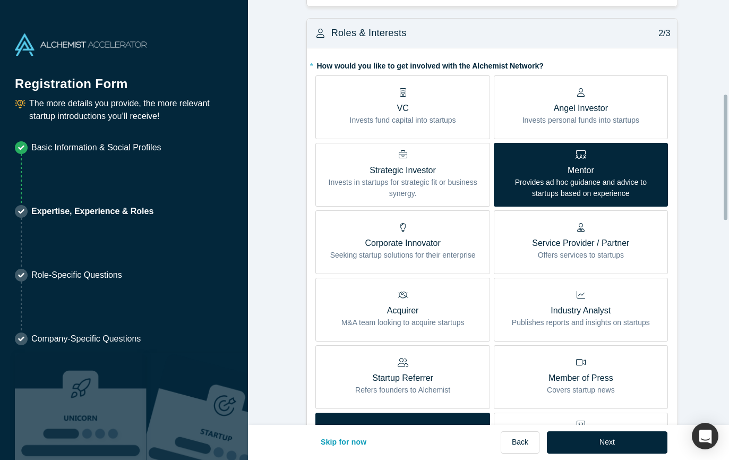
click at [603, 115] on p "Invests personal funds into startups" at bounding box center [581, 120] width 117 height 11
click at [0, 0] on input "Angel Investor Invests personal funds into startups" at bounding box center [0, 0] width 0 height 0
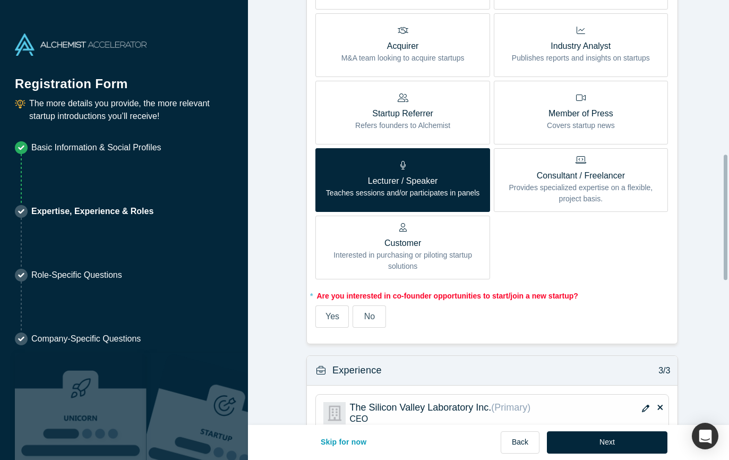
scroll to position [584, 0]
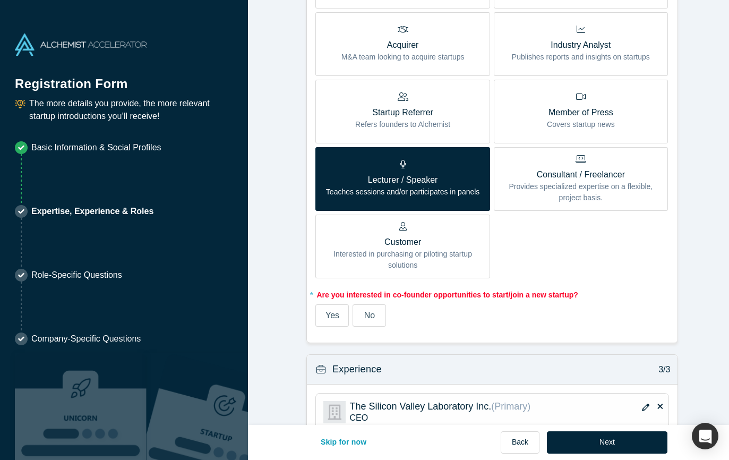
click at [364, 311] on span "No" at bounding box center [369, 315] width 11 height 9
click at [0, 0] on input "No" at bounding box center [0, 0] width 0 height 0
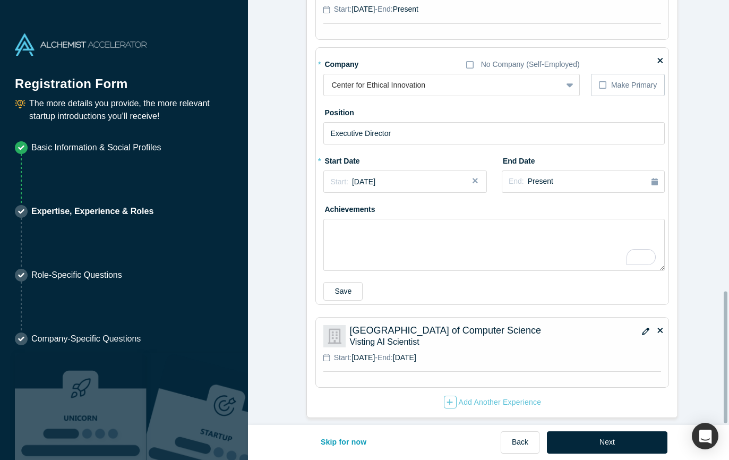
scroll to position [944, 0]
click at [603, 441] on button "Next" at bounding box center [607, 442] width 121 height 22
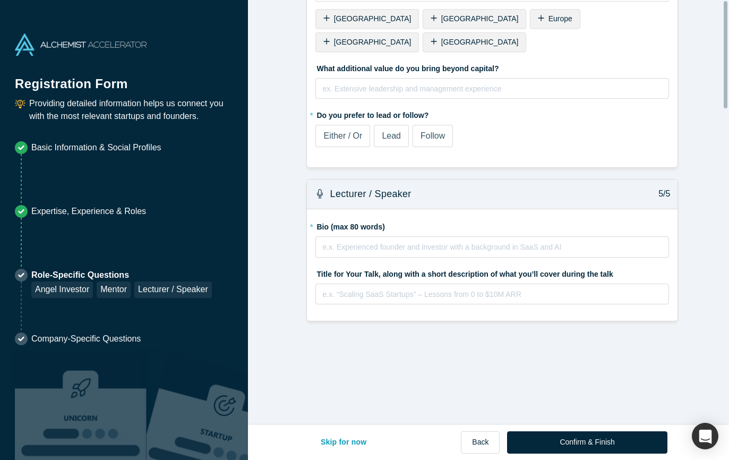
scroll to position [0, 0]
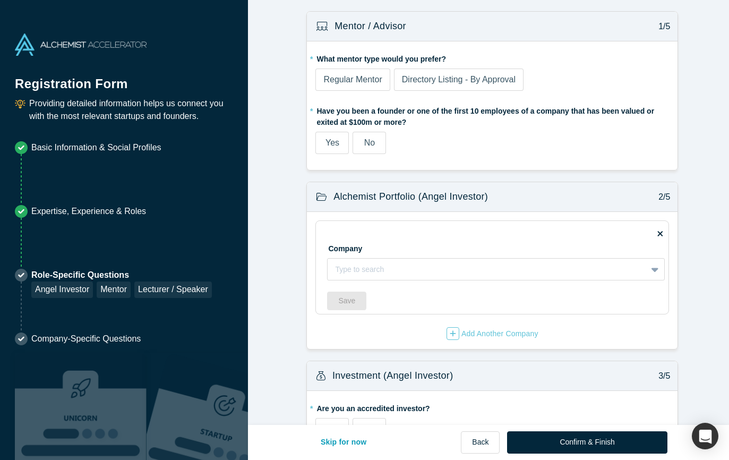
click at [375, 144] on label "No" at bounding box center [369, 143] width 33 height 22
click at [0, 0] on input "No" at bounding box center [0, 0] width 0 height 0
click at [480, 449] on button "Back" at bounding box center [480, 442] width 39 height 22
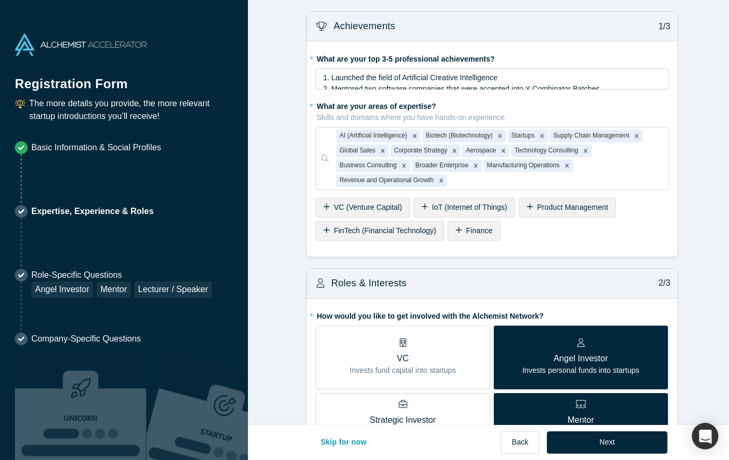
click at [543, 360] on p "Angel Investor" at bounding box center [581, 358] width 117 height 13
click at [0, 0] on input "Angel Investor Invests personal funds into startups" at bounding box center [0, 0] width 0 height 0
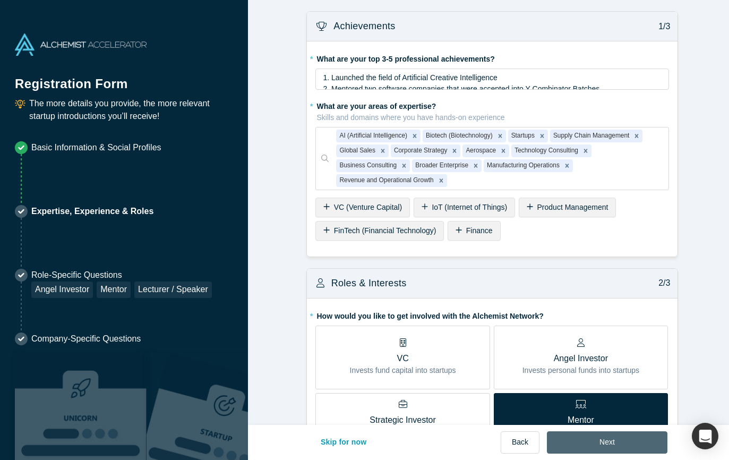
click at [590, 439] on button "Next" at bounding box center [607, 442] width 121 height 22
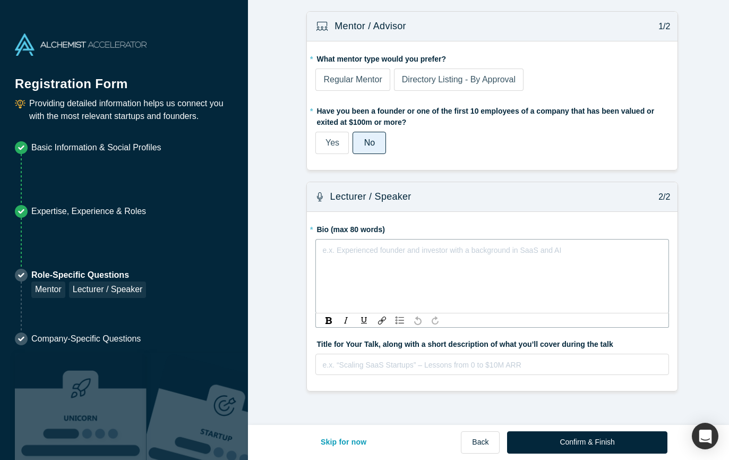
click at [324, 254] on div "e.x. Experienced founder and investor with a background in SaaS and AI" at bounding box center [492, 248] width 340 height 11
click at [274, 299] on form "Mentor / Advisor 1/2 * What mentor type would you prefer? Regular Mentor Direct…" at bounding box center [492, 201] width 489 height 380
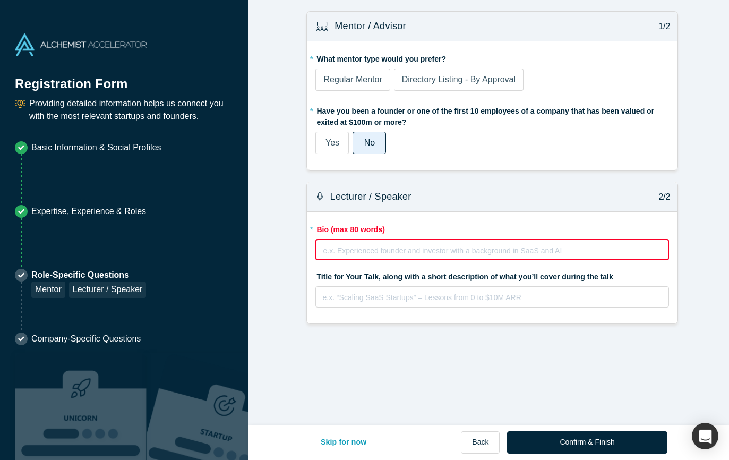
click at [286, 293] on form "Mentor / Advisor 1/2 * What mentor type would you prefer? Regular Mentor Direct…" at bounding box center [492, 167] width 489 height 313
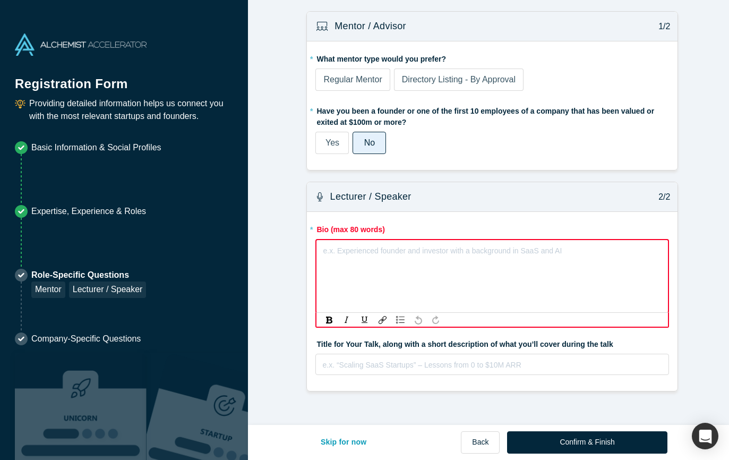
click at [329, 252] on div "rdw-editor" at bounding box center [493, 248] width 338 height 11
click at [330, 250] on div "rdw-editor" at bounding box center [493, 248] width 338 height 11
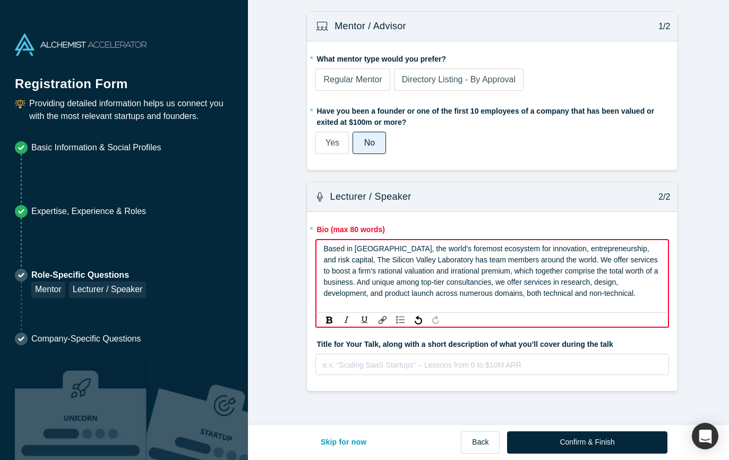
click at [584, 286] on span "Based in Silicon Valley, the world’s foremost ecosystem for innovation, entrepr…" at bounding box center [492, 270] width 337 height 53
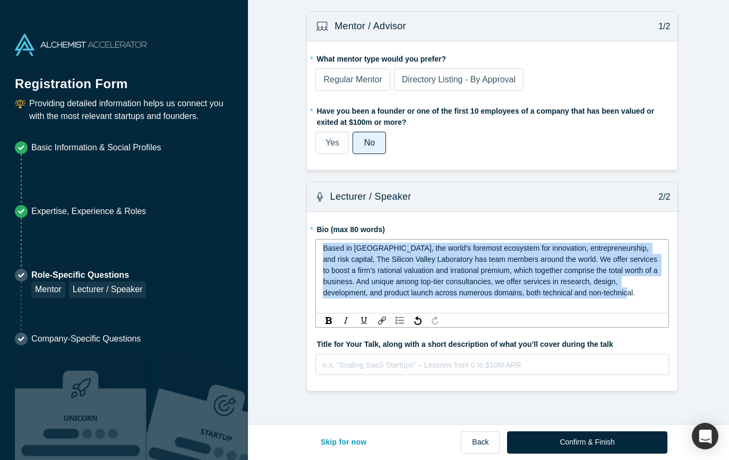
drag, startPoint x: 578, startPoint y: 296, endPoint x: 320, endPoint y: 250, distance: 262.4
click at [323, 250] on div "Based in Silicon Valley, the world’s foremost ecosystem for innovation, entrepr…" at bounding box center [492, 271] width 339 height 56
copy span "Based in Silicon Valley, the world’s foremost ecosystem for innovation, entrepr…"
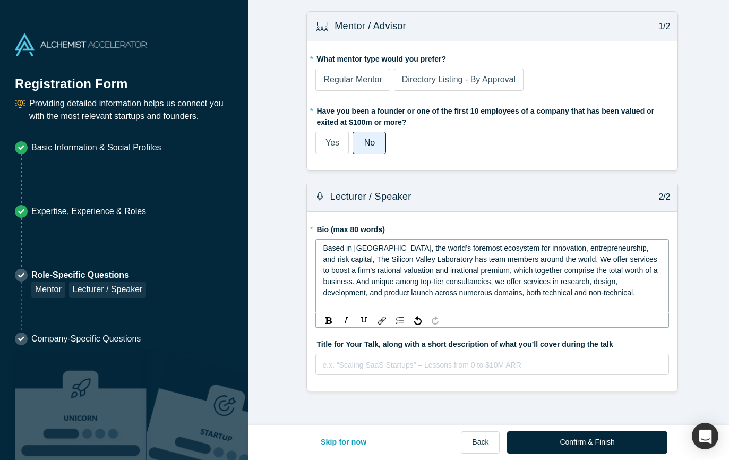
click at [323, 249] on span "Based in Silicon Valley, the world’s foremost ecosystem for innovation, entrepr…" at bounding box center [491, 270] width 337 height 53
click at [440, 305] on div "CEO of the Silicon Valley Laboratory. Based in Silicon Valley, the world’s fore…" at bounding box center [492, 276] width 339 height 67
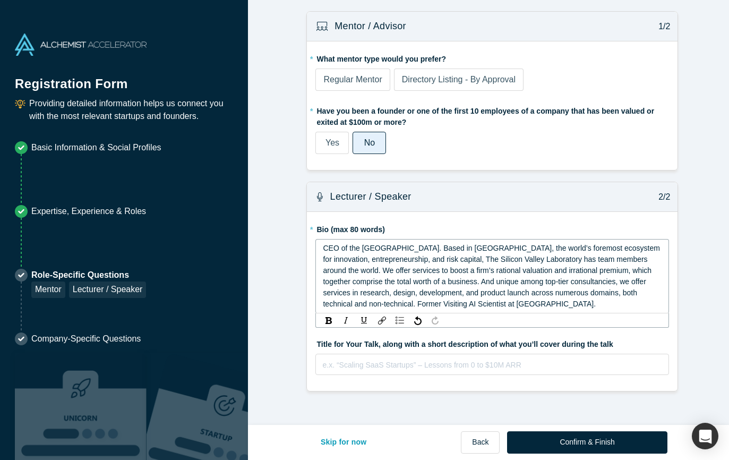
click at [352, 305] on span "CEO of the Silicon Valley Laboratory. Based in Silicon Valley, the world’s fore…" at bounding box center [492, 276] width 339 height 64
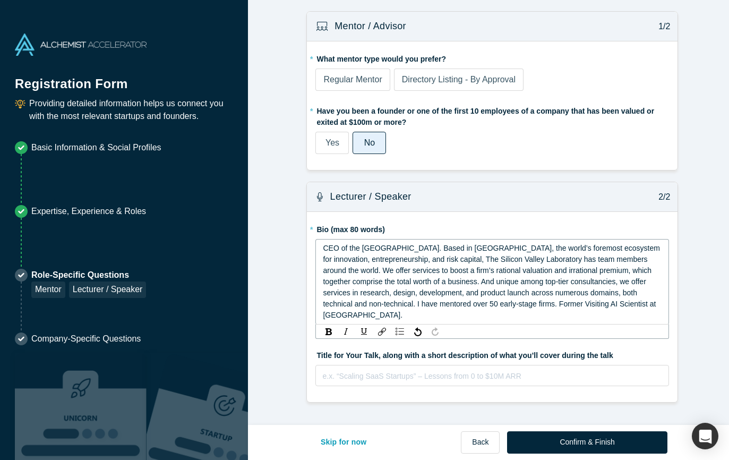
click at [274, 283] on form "Mentor / Advisor 1/2 * What mentor type would you prefer? Regular Mentor Direct…" at bounding box center [492, 206] width 489 height 391
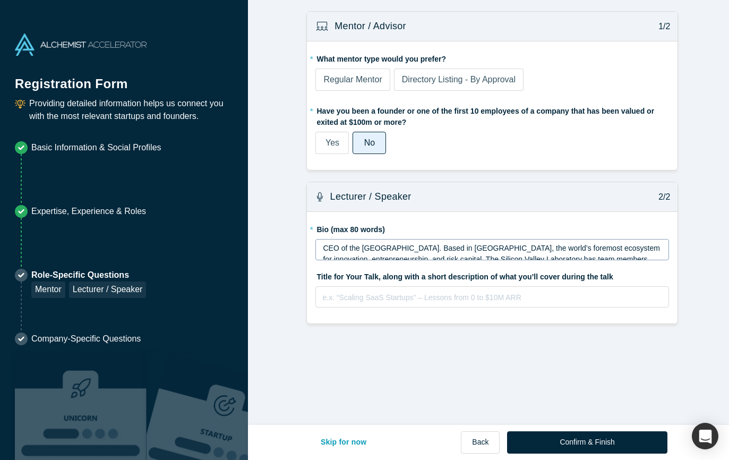
click at [378, 241] on div "CEO of the Silicon Valley Laboratory. Based in Silicon Valley, the world’s fore…" at bounding box center [493, 249] width 354 height 21
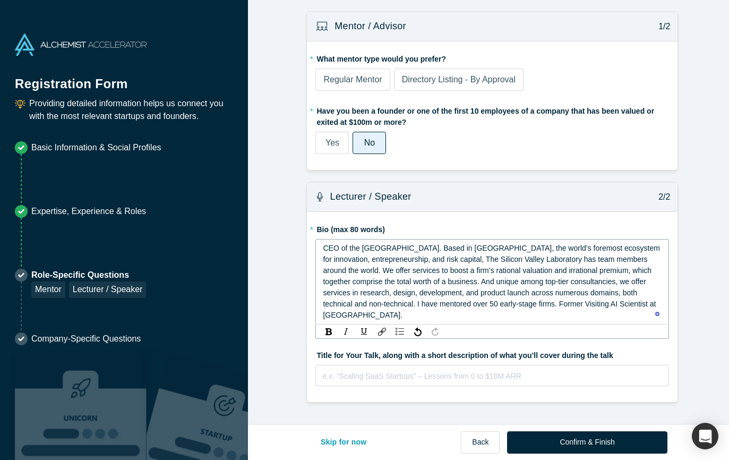
click at [364, 311] on div "CEO of the Silicon Valley Laboratory. Based in Silicon Valley, the world’s fore…" at bounding box center [492, 282] width 339 height 78
click at [317, 251] on div "CEO of the Silicon Valley Laboratory. Based in Silicon Valley, the world’s fore…" at bounding box center [493, 282] width 354 height 86
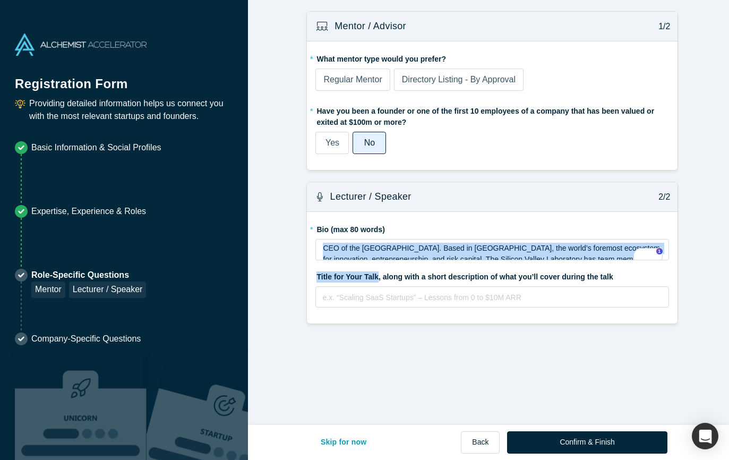
drag, startPoint x: 318, startPoint y: 251, endPoint x: 371, endPoint y: 277, distance: 58.9
click at [371, 277] on fieldset "* Bio (max 80 words) CEO of the Silicon Valley Laboratory. Based in Silicon Val…" at bounding box center [493, 267] width 354 height 95
click at [371, 277] on label "Title for Your Talk, along with a short description of what you’ll cover during…" at bounding box center [493, 275] width 354 height 15
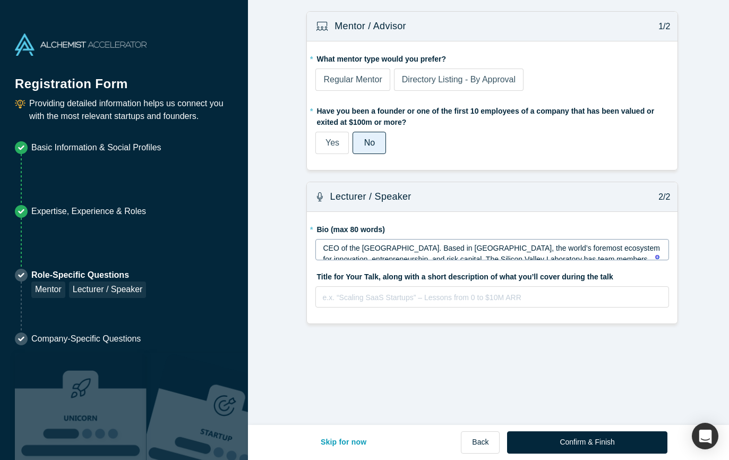
click at [389, 253] on div "CEO of the Silicon Valley Laboratory. Based in Silicon Valley, the world’s fore…" at bounding box center [492, 282] width 339 height 78
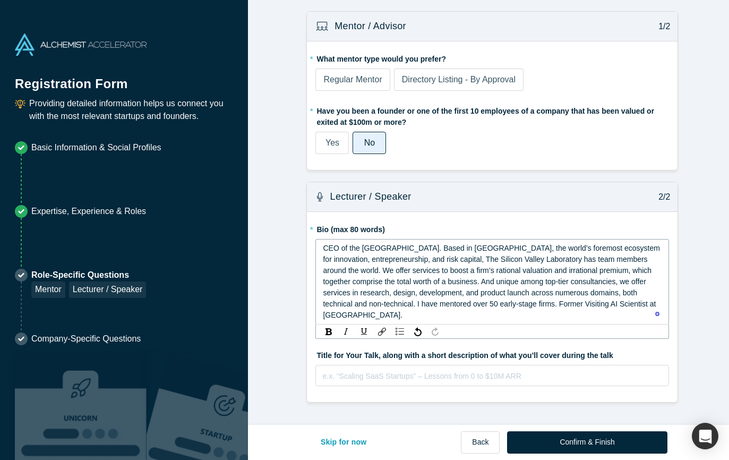
click at [360, 318] on div "CEO of the Silicon Valley Laboratory. Based in Silicon Valley, the world’s fore…" at bounding box center [492, 282] width 339 height 78
click at [323, 246] on span "CEO of the Silicon Valley Laboratory. Based in Silicon Valley, the world’s fore…" at bounding box center [492, 281] width 339 height 75
copy span "CEO of the Silicon Valley Laboratory. Based in Silicon Valley, the world’s fore…"
click at [449, 282] on span "CEO of the Silicon Valley Laboratory. Based in Silicon Valley, the world’s fore…" at bounding box center [492, 281] width 339 height 75
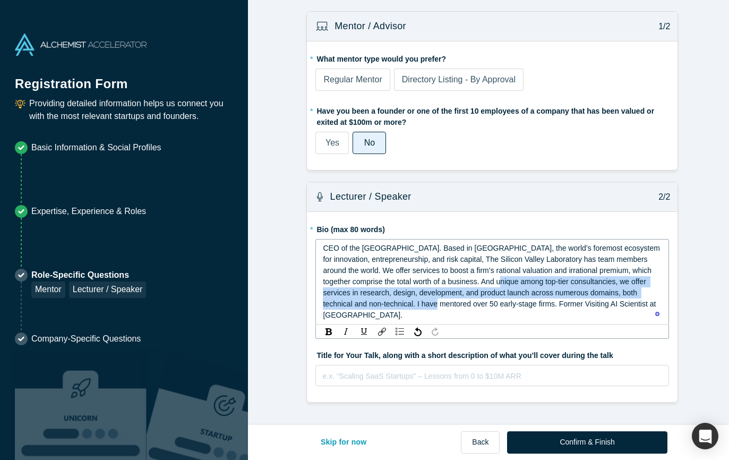
click at [353, 309] on div "CEO of the Silicon Valley Laboratory. Based in Silicon Valley, the world’s fore…" at bounding box center [492, 282] width 339 height 78
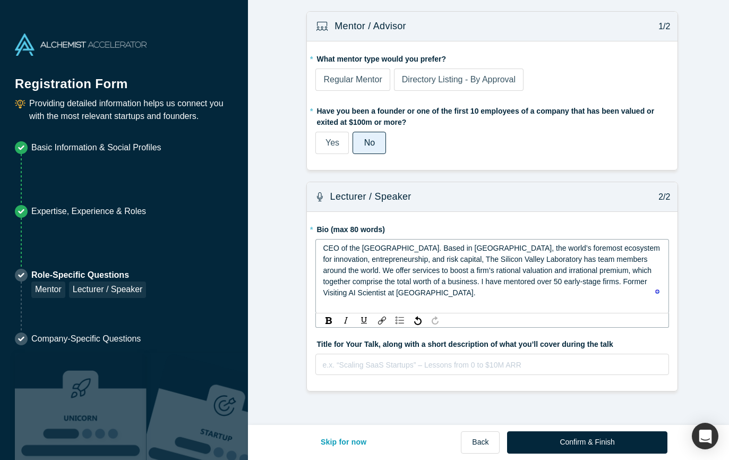
click at [466, 294] on div "CEO of the Silicon Valley Laboratory. Based in Silicon Valley, the world’s fore…" at bounding box center [492, 271] width 339 height 56
click at [323, 252] on span "CEO of the Silicon Valley Laboratory. Based in Silicon Valley, the world’s fore…" at bounding box center [492, 270] width 339 height 53
copy span "CEO of the Silicon Valley Laboratory. Based in Silicon Valley, the world’s fore…"
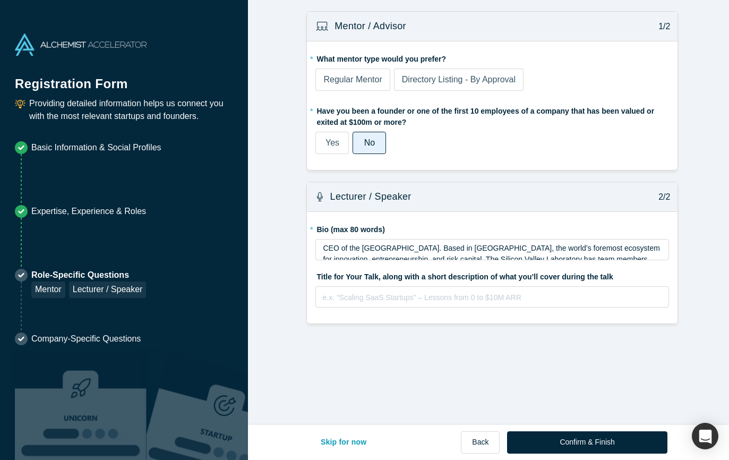
click at [276, 245] on form "Mentor / Advisor 1/2 * What mentor type would you prefer? Regular Mentor Direct…" at bounding box center [492, 167] width 489 height 313
click at [373, 83] on span "Regular Mentor" at bounding box center [353, 79] width 58 height 9
click at [0, 0] on input "Regular Mentor" at bounding box center [0, 0] width 0 height 0
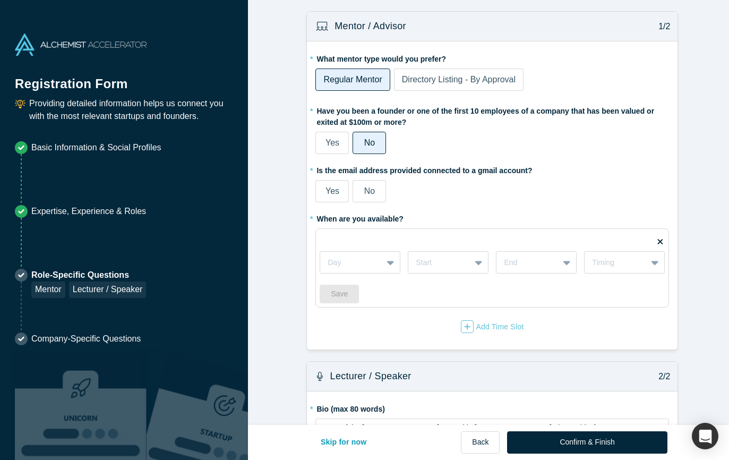
click at [456, 76] on span "Directory Listing - By Approval" at bounding box center [459, 79] width 114 height 9
click at [0, 0] on input "Directory Listing - By Approval" at bounding box center [0, 0] width 0 height 0
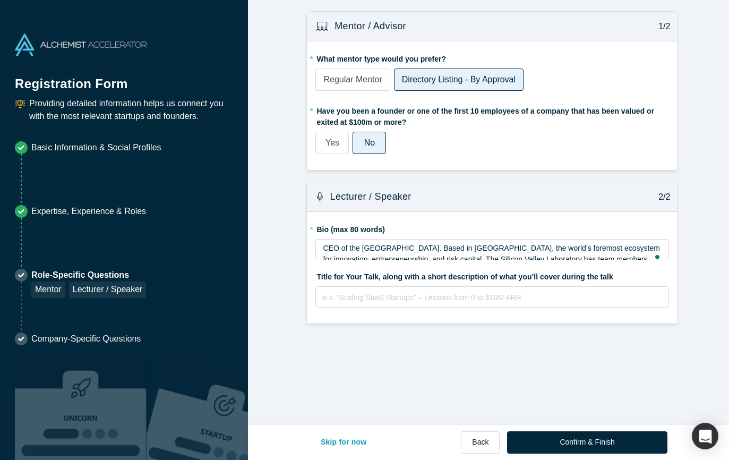
click at [358, 76] on span "Regular Mentor" at bounding box center [353, 79] width 58 height 9
click at [0, 0] on input "Regular Mentor" at bounding box center [0, 0] width 0 height 0
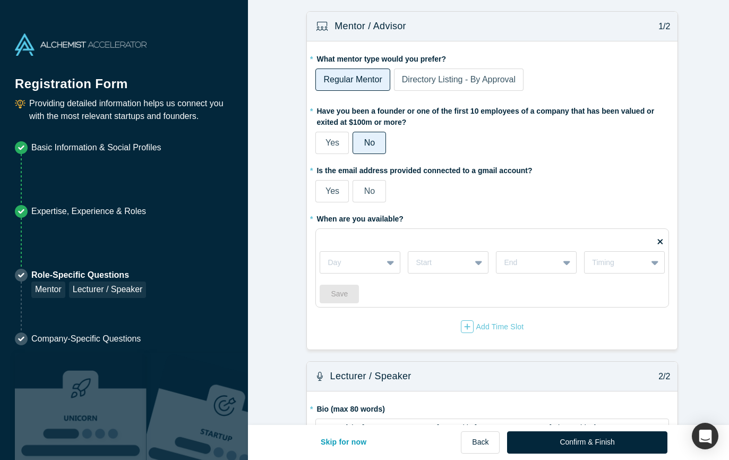
click at [374, 192] on label "No" at bounding box center [369, 191] width 33 height 22
click at [0, 0] on input "No" at bounding box center [0, 0] width 0 height 0
click at [366, 237] on fieldset "Day Start End Timing Save" at bounding box center [493, 267] width 354 height 79
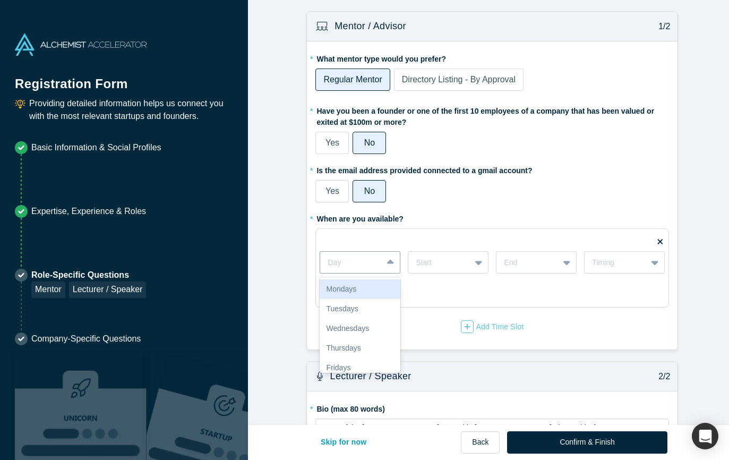
click at [370, 254] on div "Day" at bounding box center [351, 263] width 62 height 18
click at [361, 308] on div "Tuesdays" at bounding box center [360, 309] width 81 height 20
click at [387, 262] on icon at bounding box center [390, 263] width 7 height 4
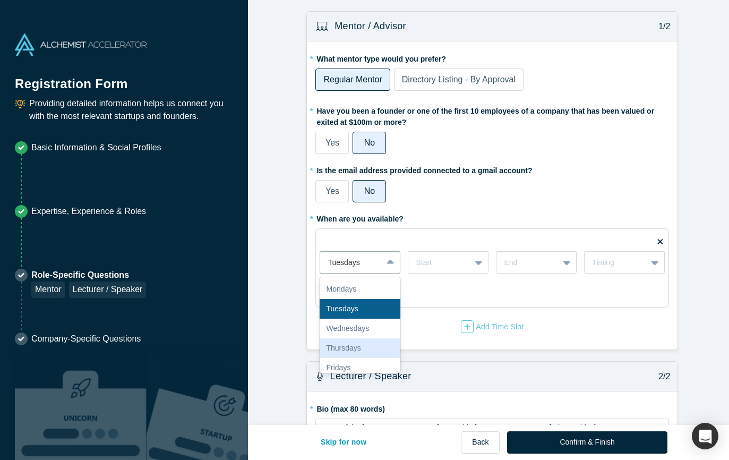
click at [374, 344] on div "Thursdays" at bounding box center [360, 348] width 81 height 20
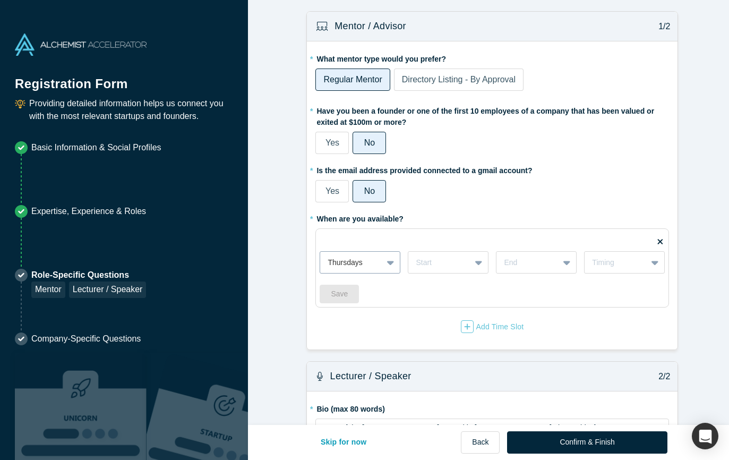
click at [365, 263] on div at bounding box center [351, 262] width 47 height 13
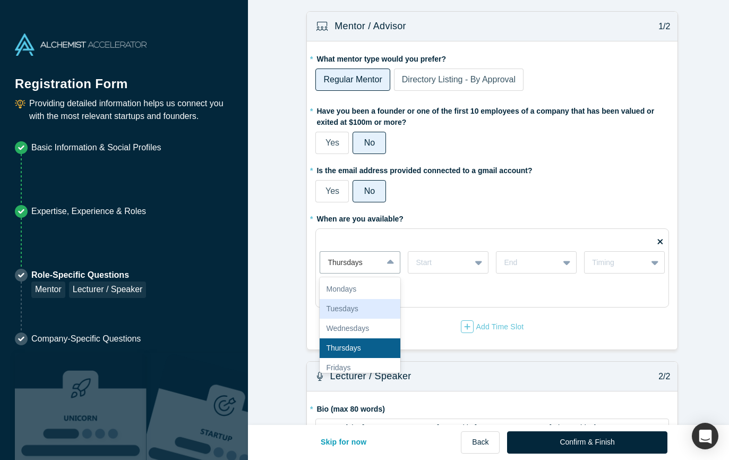
click at [364, 308] on div "Tuesdays" at bounding box center [360, 309] width 81 height 20
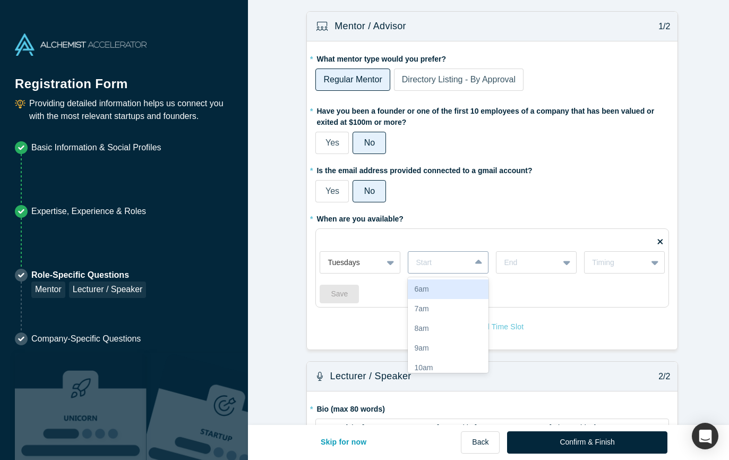
click at [457, 264] on div at bounding box center [439, 262] width 47 height 13
click at [440, 319] on div "2pm" at bounding box center [448, 318] width 81 height 20
click at [549, 263] on div "End" at bounding box center [528, 263] width 62 height 18
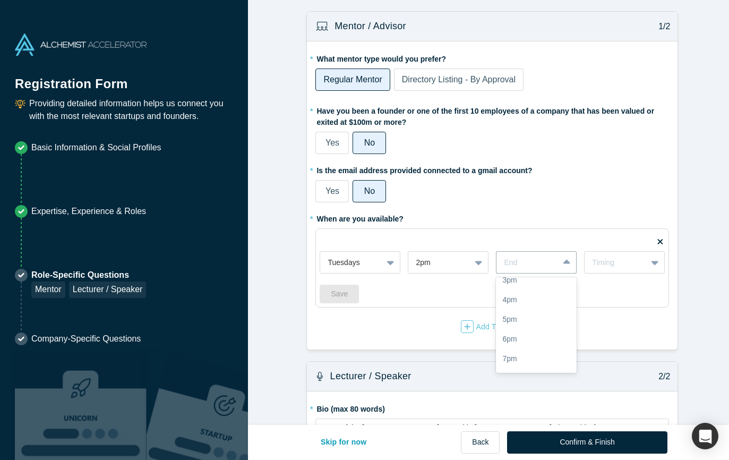
scroll to position [192, 0]
click at [529, 319] on div "5pm" at bounding box center [536, 313] width 81 height 20
click at [652, 265] on icon at bounding box center [655, 262] width 7 height 11
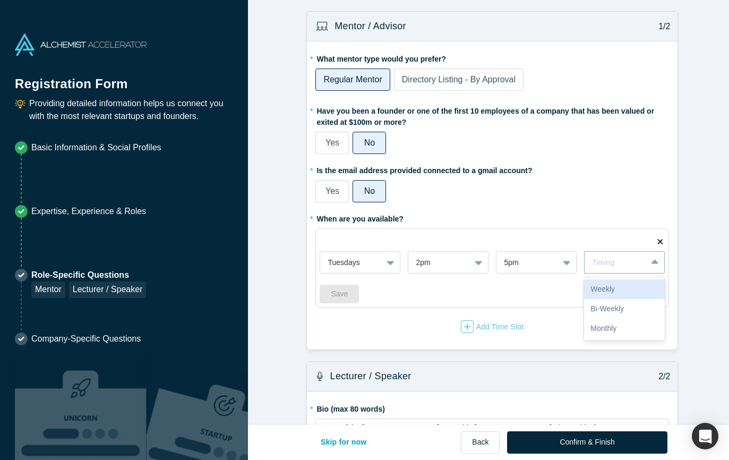
click at [598, 290] on div "Weekly" at bounding box center [624, 289] width 81 height 20
click at [345, 292] on button "Save" at bounding box center [339, 294] width 39 height 19
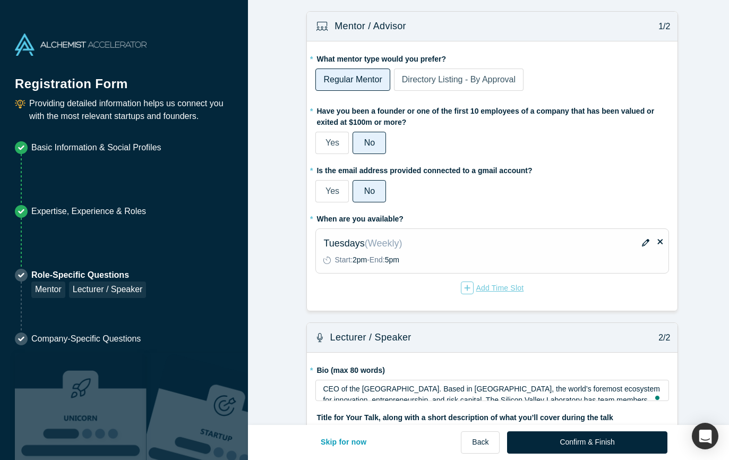
click at [490, 292] on div "Add Time Slot" at bounding box center [492, 288] width 63 height 13
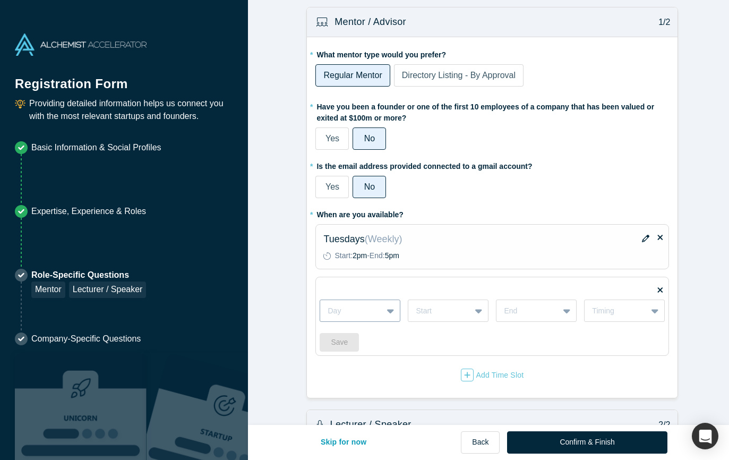
click at [359, 316] on div at bounding box center [351, 310] width 47 height 13
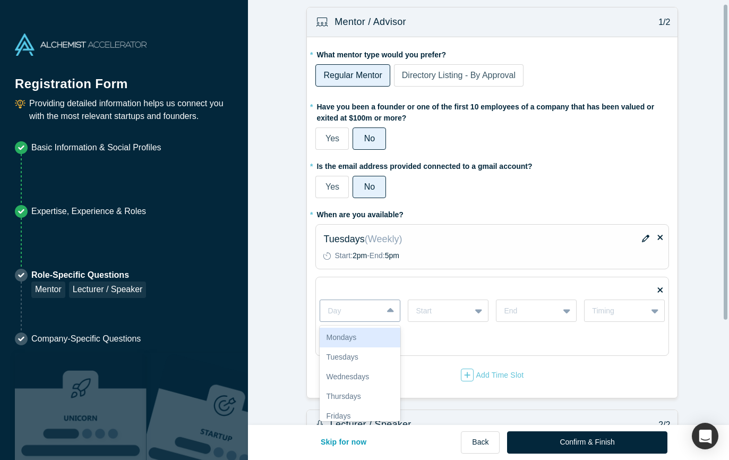
scroll to position [5, 0]
click at [354, 395] on div "Thursdays" at bounding box center [360, 396] width 81 height 20
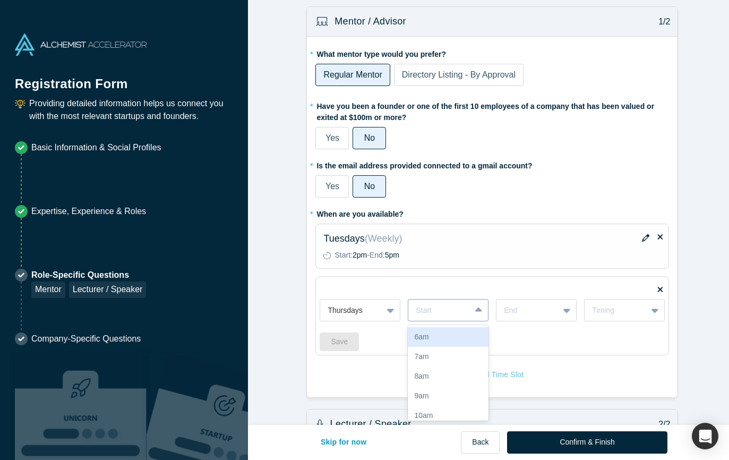
click at [458, 314] on div at bounding box center [439, 310] width 47 height 13
click at [463, 363] on div "2pm" at bounding box center [448, 365] width 81 height 20
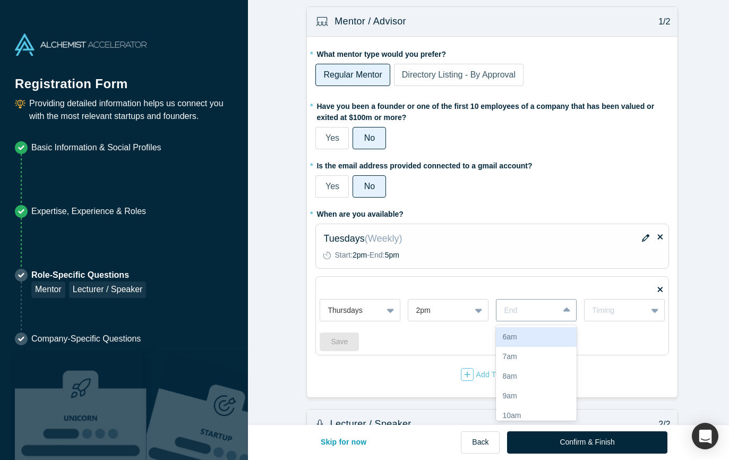
click at [569, 313] on div at bounding box center [567, 310] width 17 height 19
click at [539, 382] on div "5pm" at bounding box center [536, 378] width 81 height 20
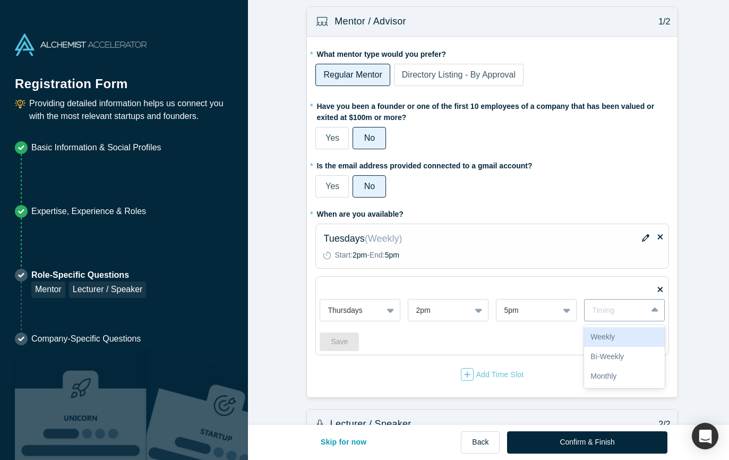
click at [634, 321] on div "Timing" at bounding box center [624, 310] width 81 height 22
click at [627, 338] on div "Weekly" at bounding box center [624, 337] width 81 height 20
click at [336, 337] on button "Save" at bounding box center [339, 342] width 39 height 19
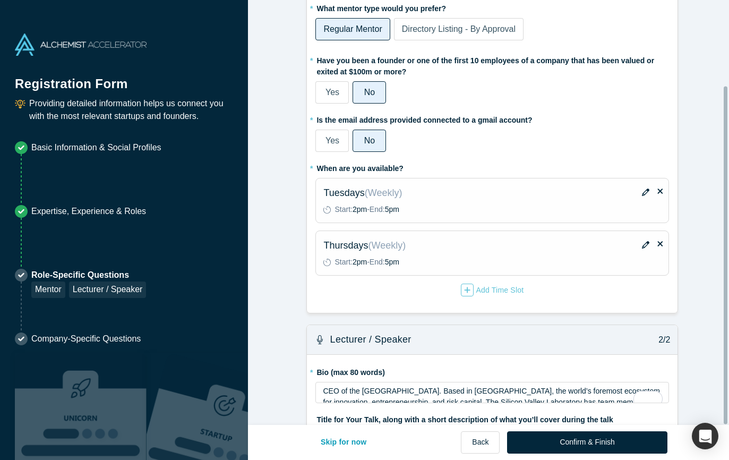
scroll to position [107, 0]
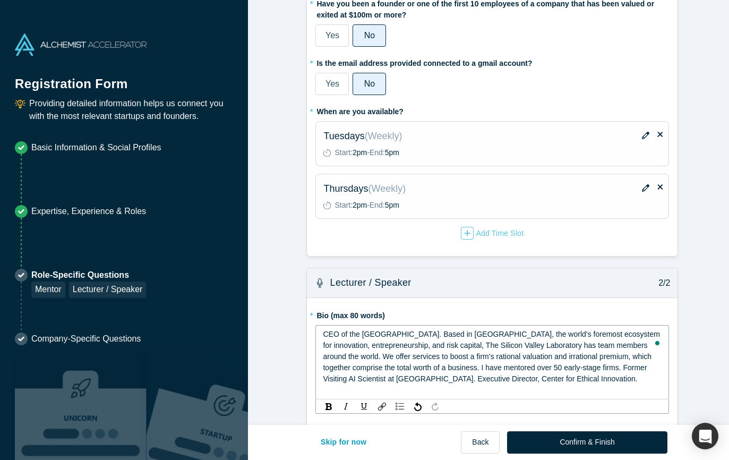
click at [334, 343] on span "CEO of the Silicon Valley Laboratory. Based in Silicon Valley, the world’s fore…" at bounding box center [492, 356] width 339 height 53
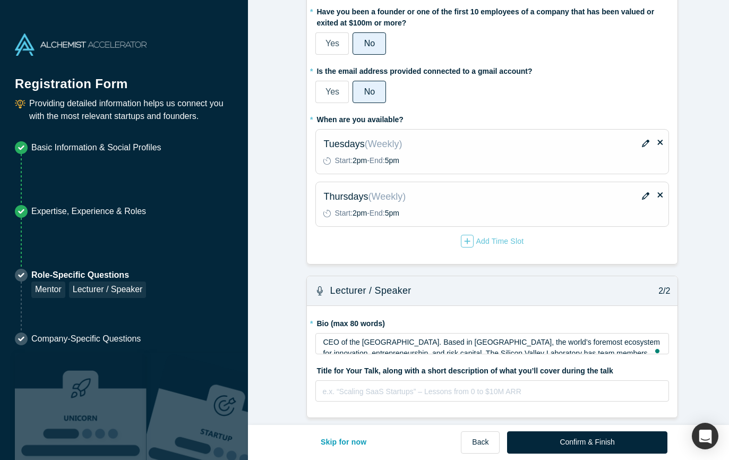
click at [276, 342] on form "Mentor / Advisor 1/2 * What mentor type would you prefer? Regular Mentor Direct…" at bounding box center [492, 165] width 489 height 506
click at [373, 384] on div "rdw-editor" at bounding box center [492, 389] width 339 height 11
click at [300, 362] on form "Mentor / Advisor 1/2 * What mentor type would you prefer? Regular Mentor Direct…" at bounding box center [492, 165] width 489 height 506
click at [266, 276] on form "Mentor / Advisor 1/2 * What mentor type would you prefer? Regular Mentor Direct…" at bounding box center [492, 165] width 489 height 506
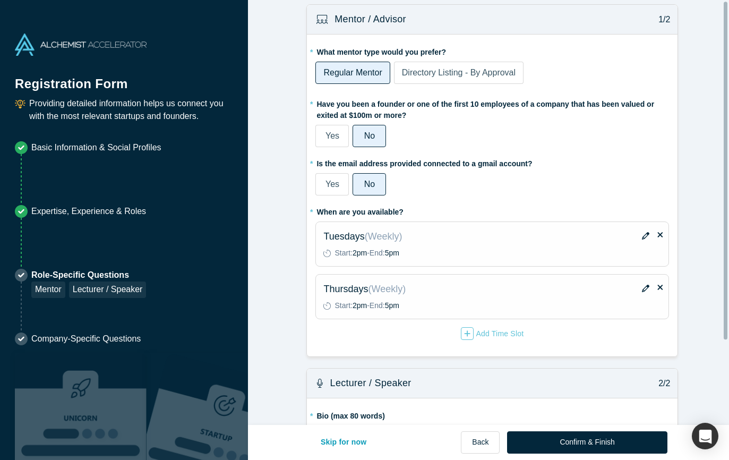
scroll to position [0, 0]
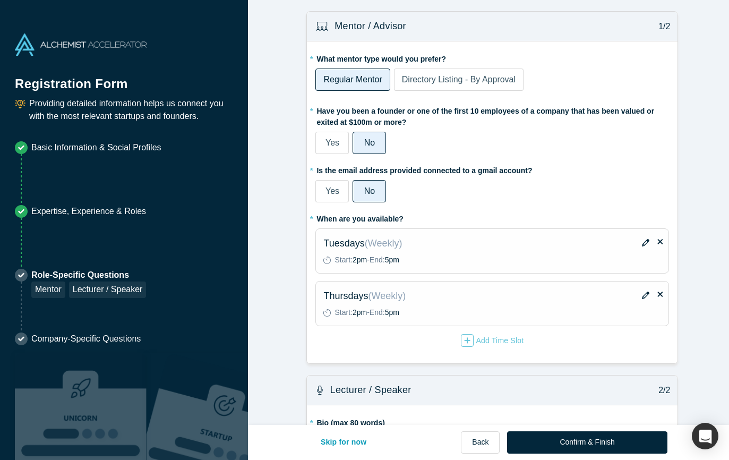
click at [292, 286] on form "Mentor / Advisor 1/2 * What mentor type would you prefer? Regular Mentor Direct…" at bounding box center [492, 264] width 489 height 506
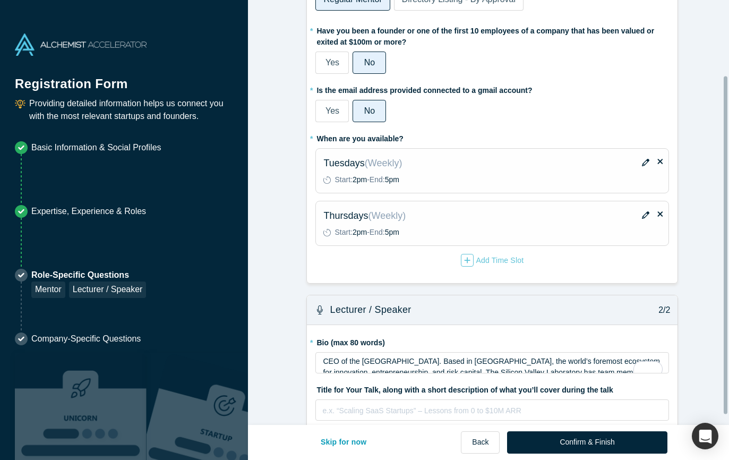
scroll to position [107, 0]
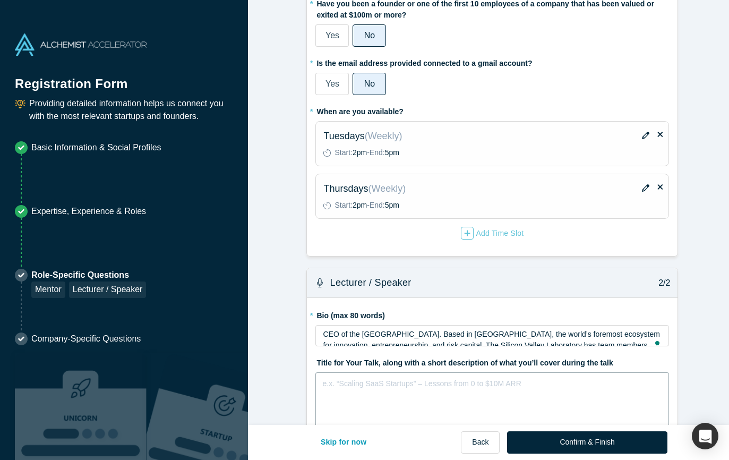
click at [425, 379] on div "rdw-editor" at bounding box center [492, 381] width 339 height 11
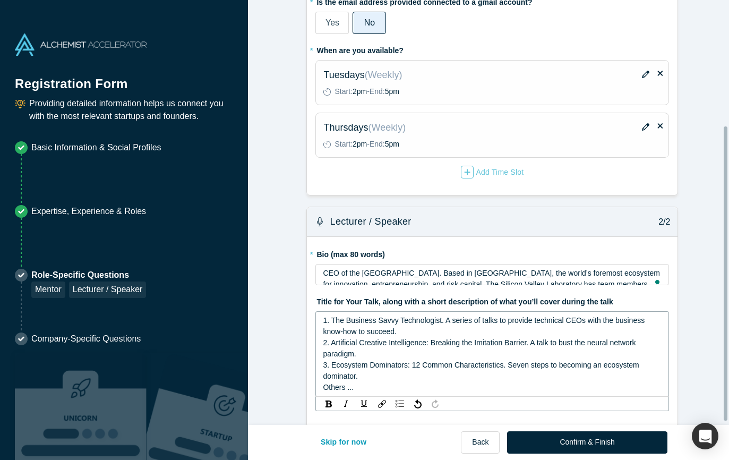
scroll to position [186, 0]
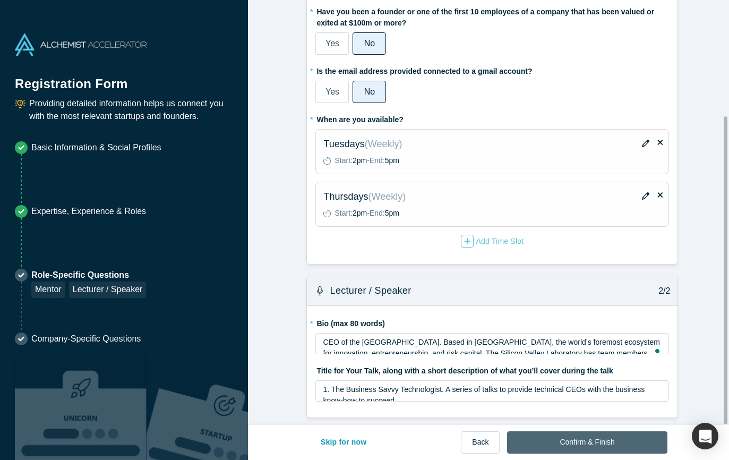
click at [561, 441] on button "Confirm & Finish" at bounding box center [587, 442] width 160 height 22
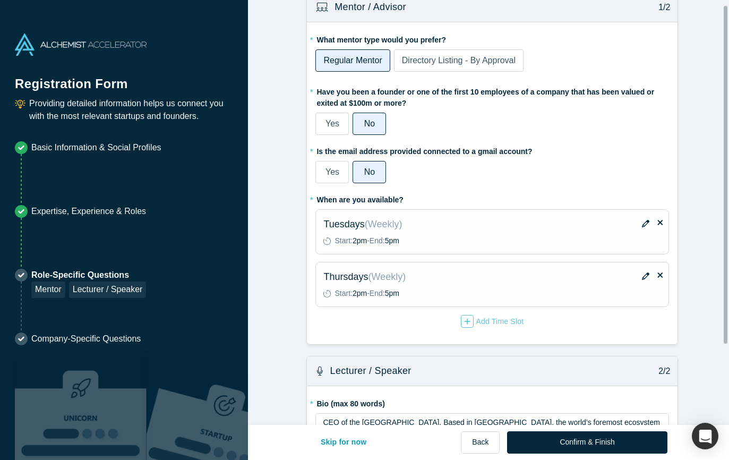
scroll to position [0, 0]
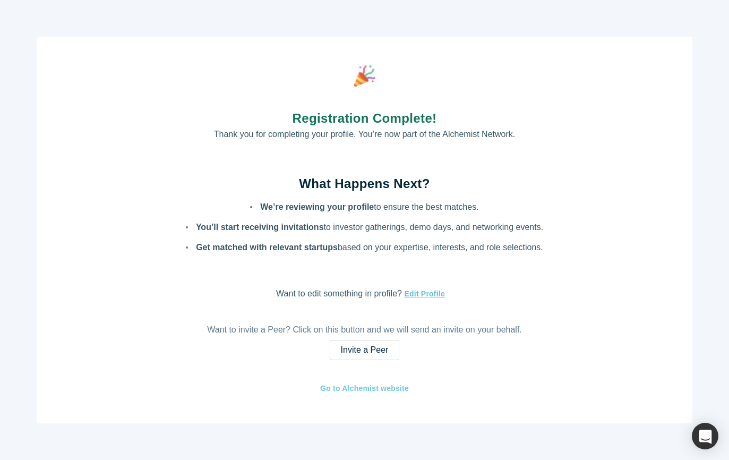
click at [361, 388] on link "Go to Alchemist website" at bounding box center [365, 388] width 90 height 12
